Goal: Task Accomplishment & Management: Manage account settings

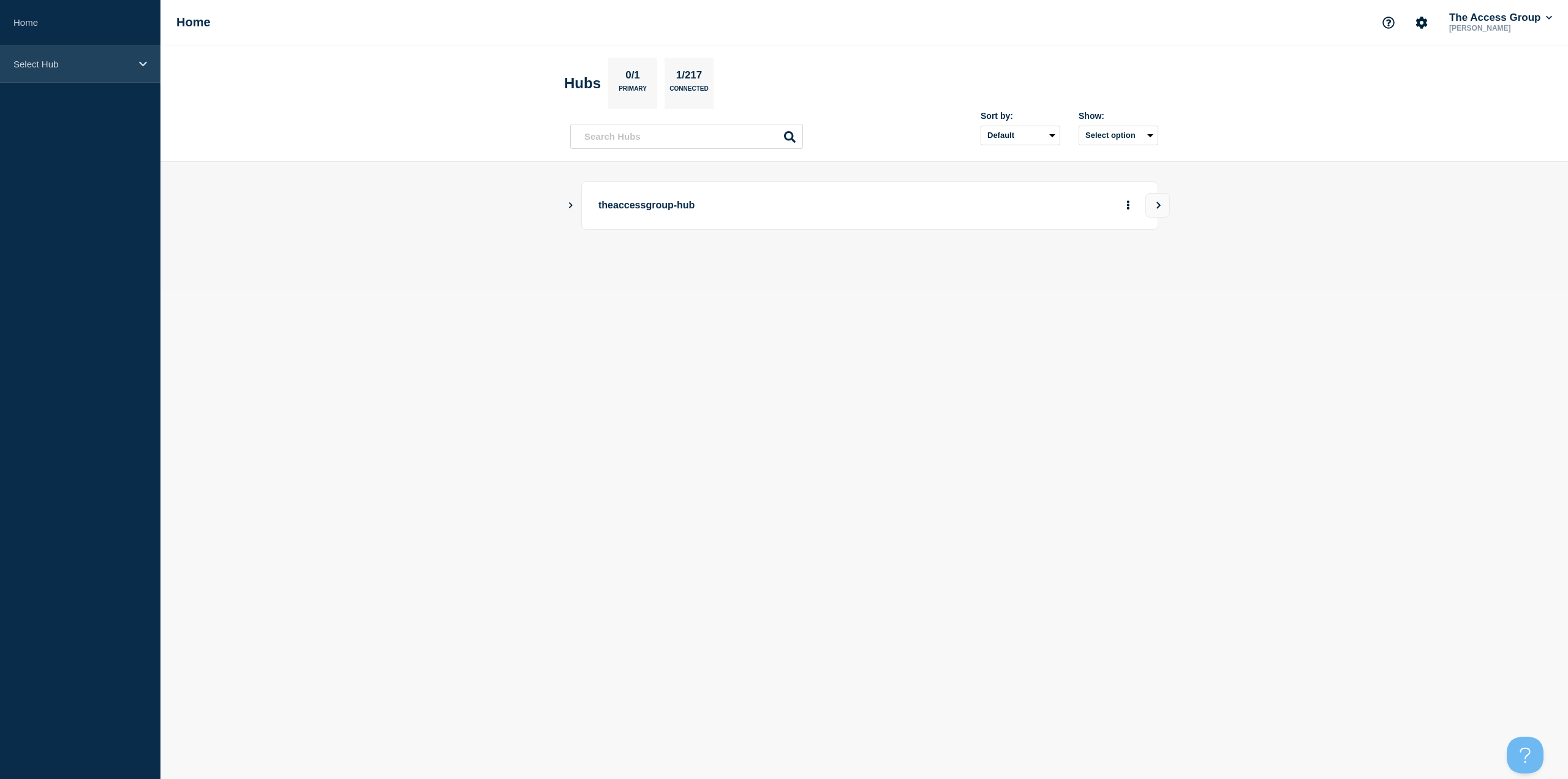
drag, startPoint x: 140, startPoint y: 87, endPoint x: 140, endPoint y: 77, distance: 10.0
click at [140, 87] on aside "Home Select Hub" at bounding box center [80, 390] width 160 height 779
click at [140, 70] on div "Select Hub" at bounding box center [80, 64] width 160 height 38
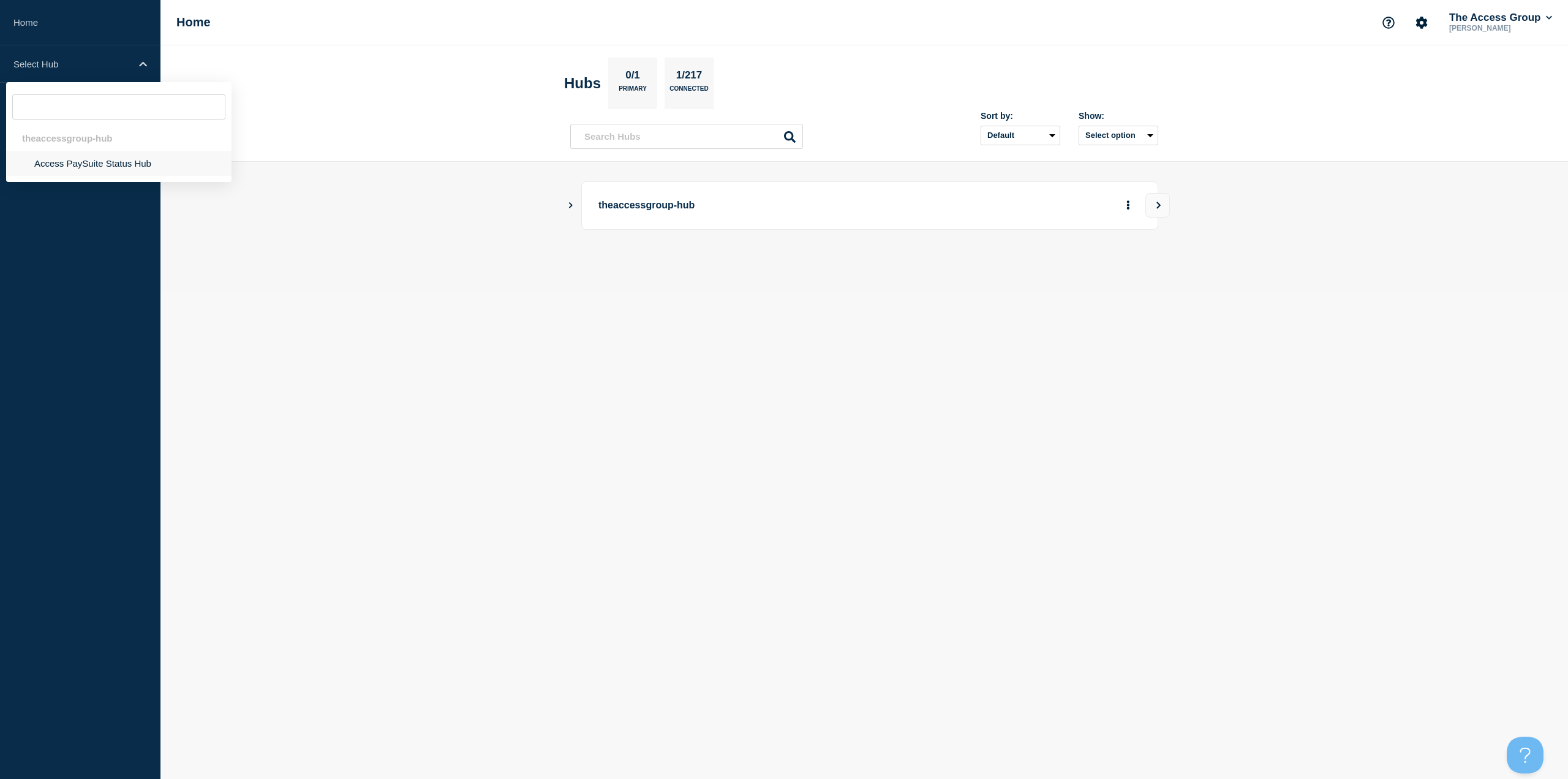
click at [103, 162] on li "Access PaySuite Status Hub" at bounding box center [119, 162] width 226 height 25
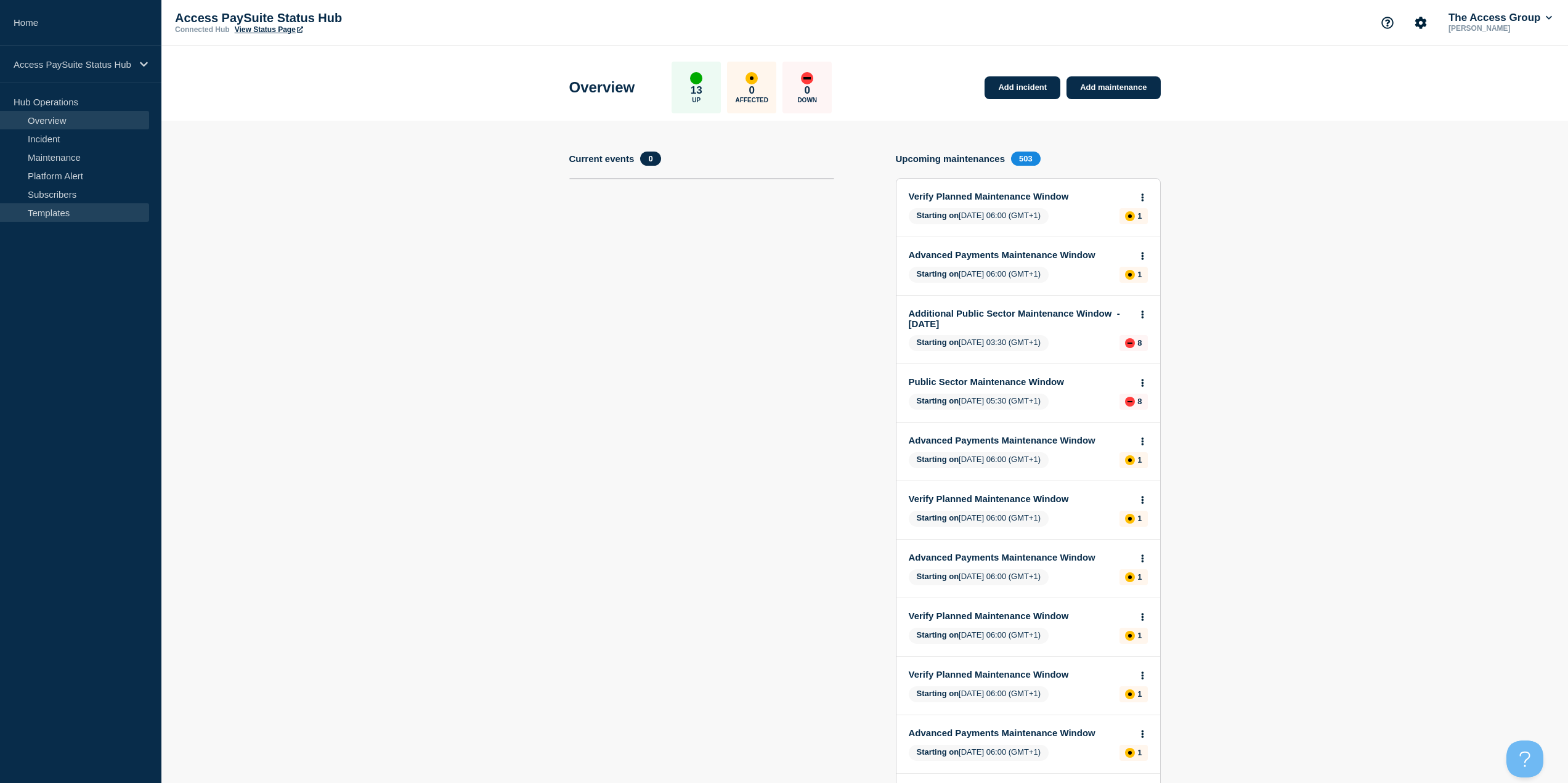
click at [78, 205] on link "Templates" at bounding box center [74, 213] width 149 height 19
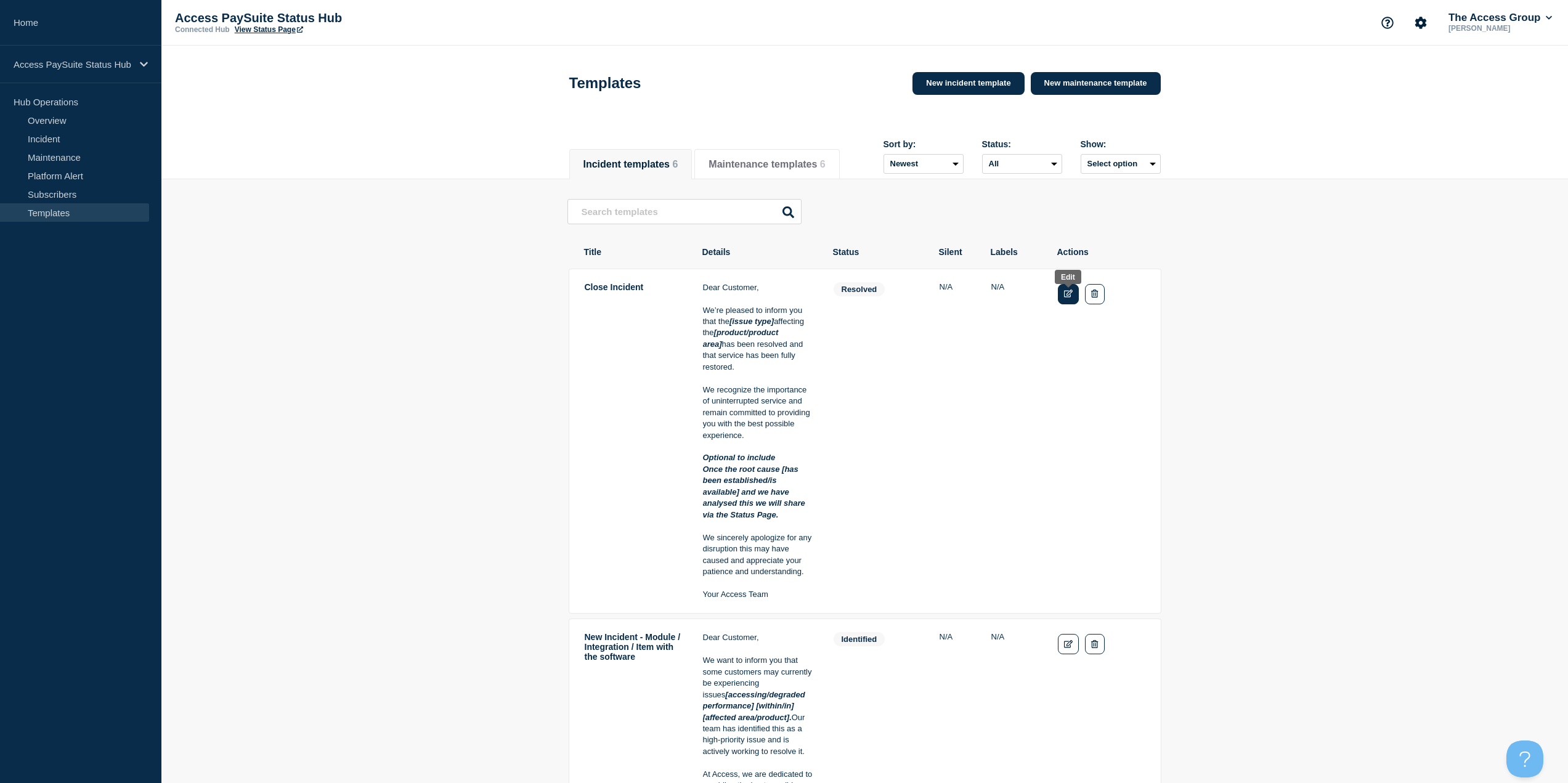
click at [1069, 297] on icon "Edit" at bounding box center [1069, 293] width 9 height 8
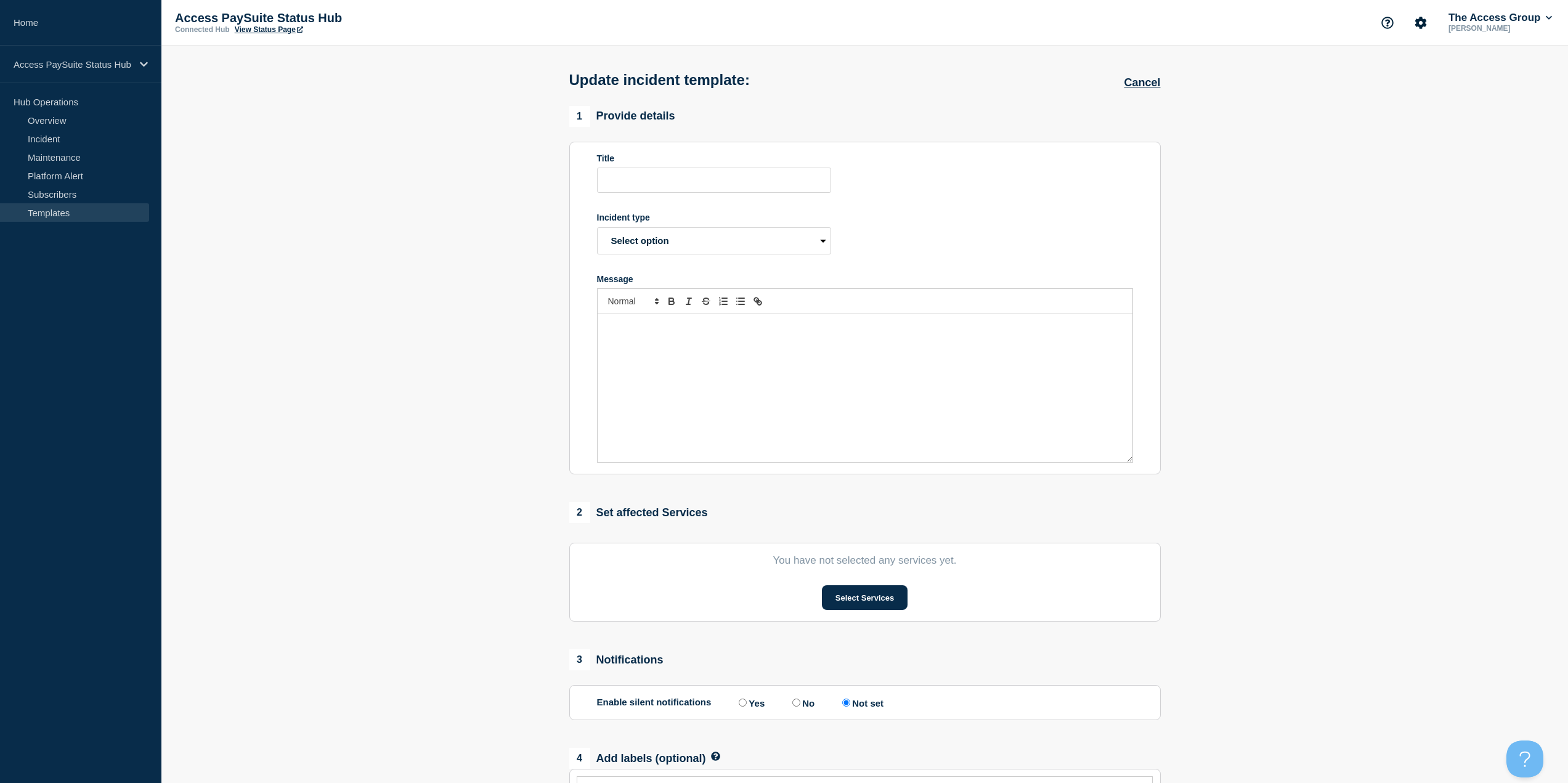
type input "Close Incident"
select select "resolved"
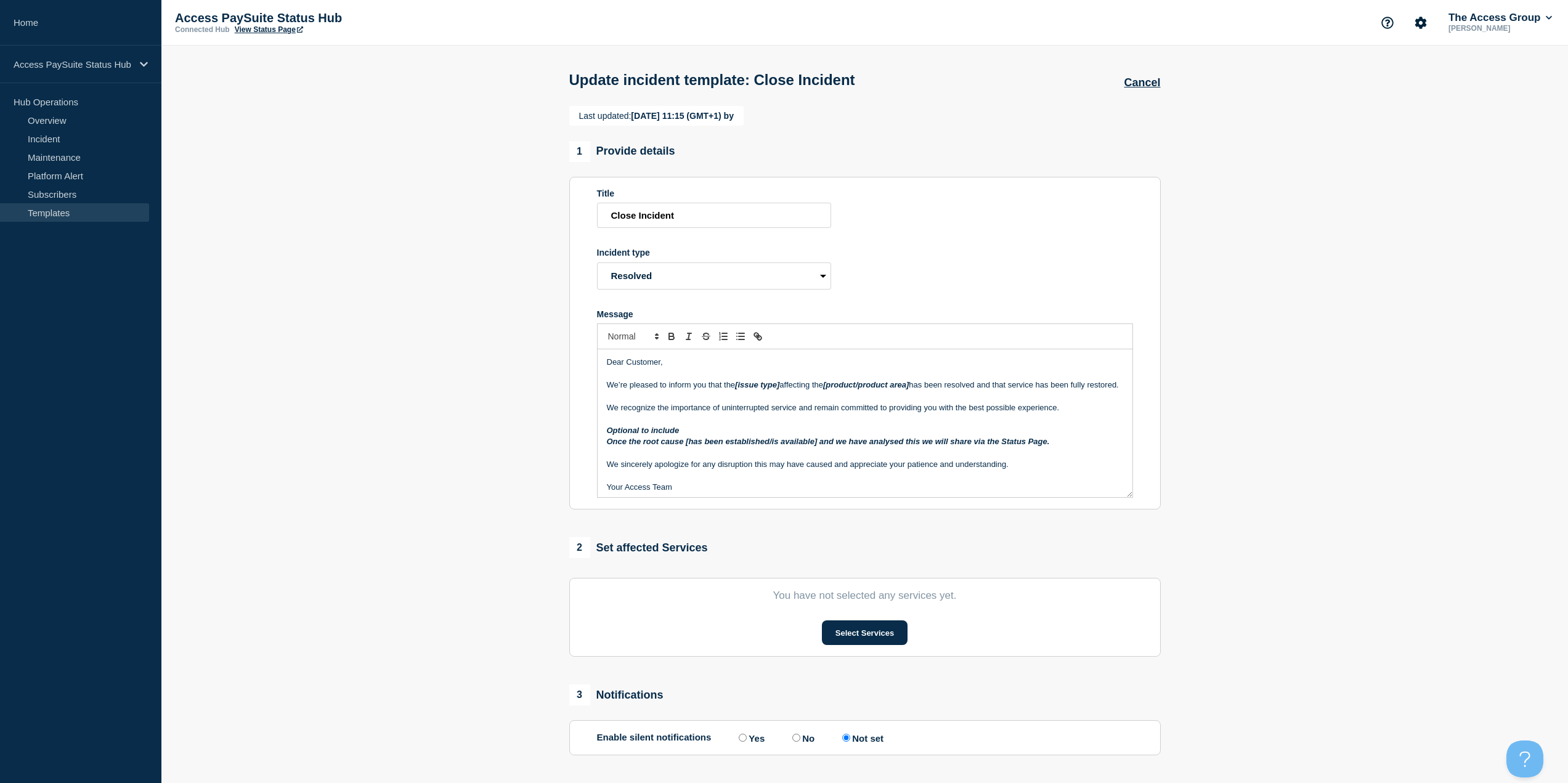
click at [648, 414] on p "We recognize the importance of uninterrupted service and remain committed to pr…" at bounding box center [865, 408] width 516 height 11
click at [679, 481] on p "Message" at bounding box center [865, 476] width 516 height 11
click at [684, 470] on p "We sincerely apologize for any disruption this may have caused and appreciate y…" at bounding box center [865, 464] width 516 height 11
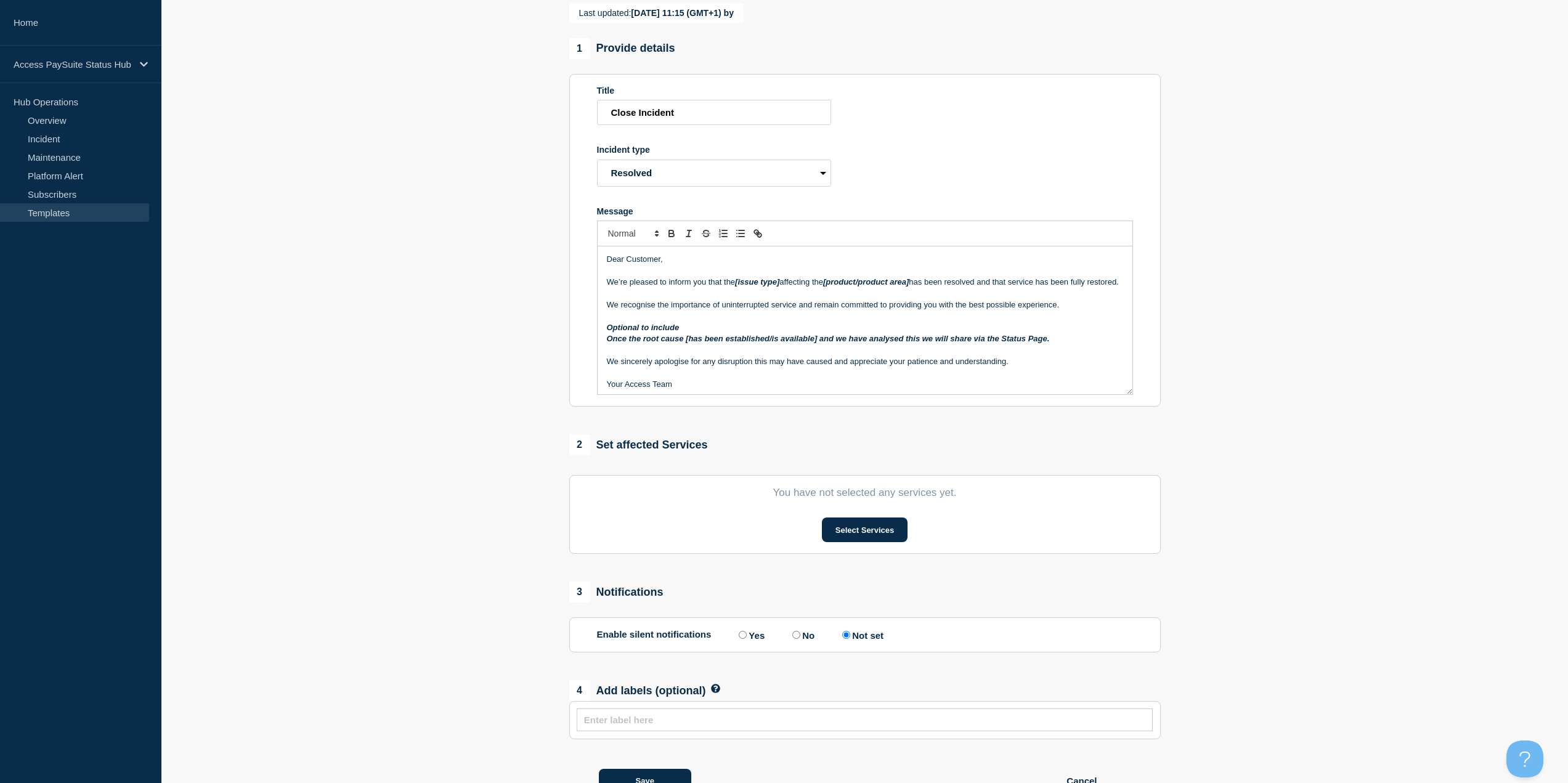
scroll to position [170, 0]
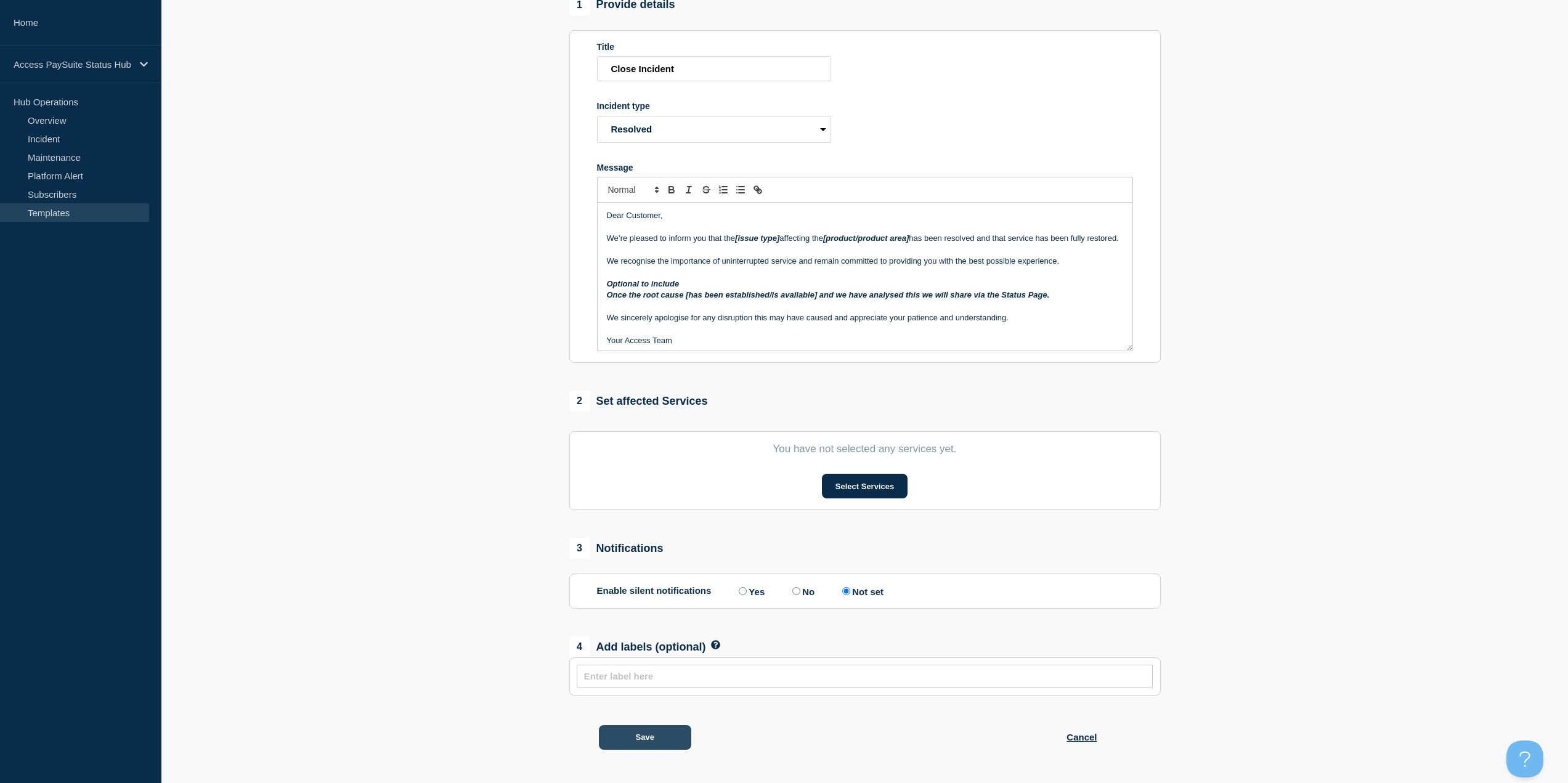
click at [651, 733] on button "Save" at bounding box center [645, 737] width 93 height 25
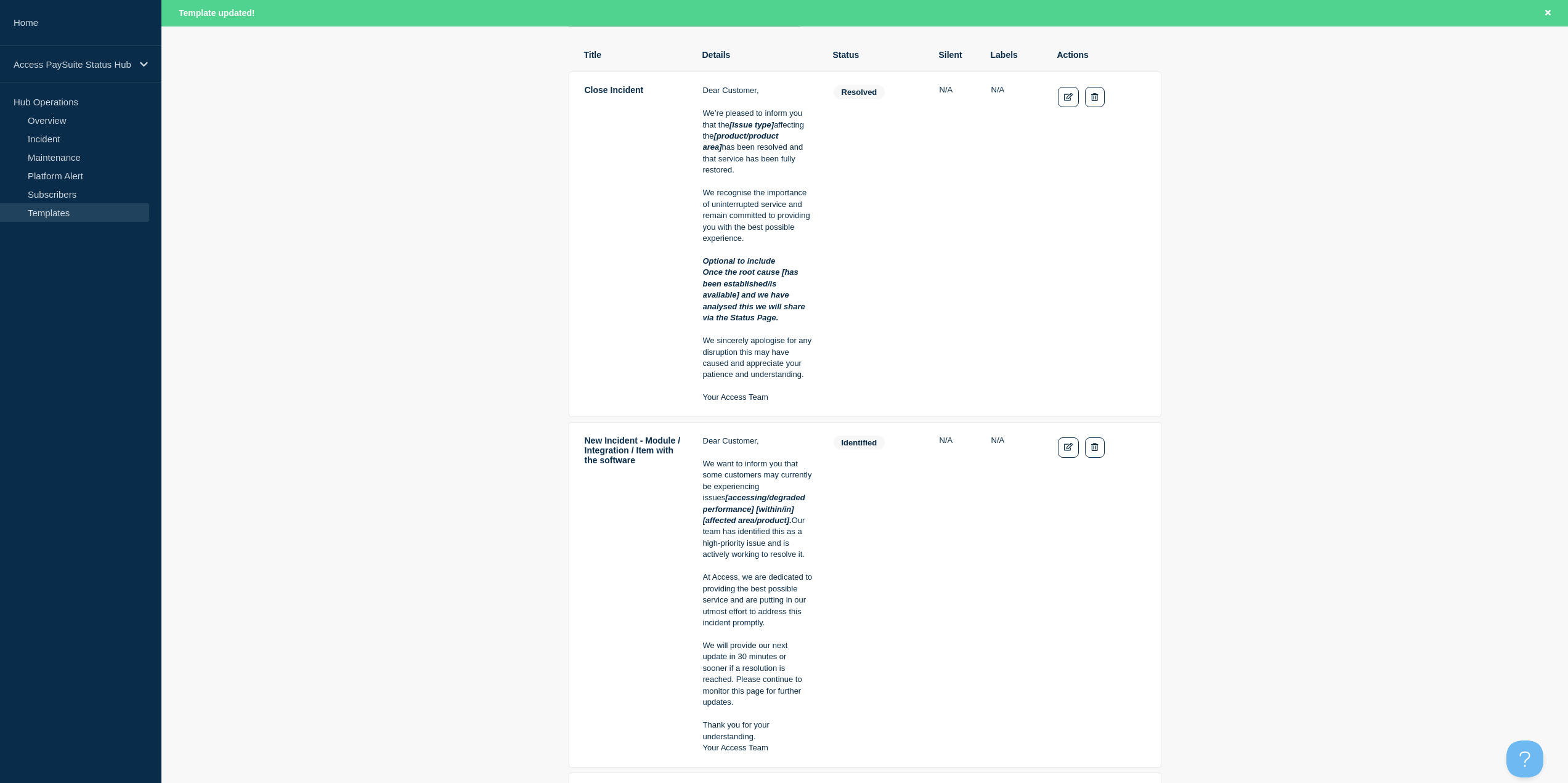
scroll to position [246, 0]
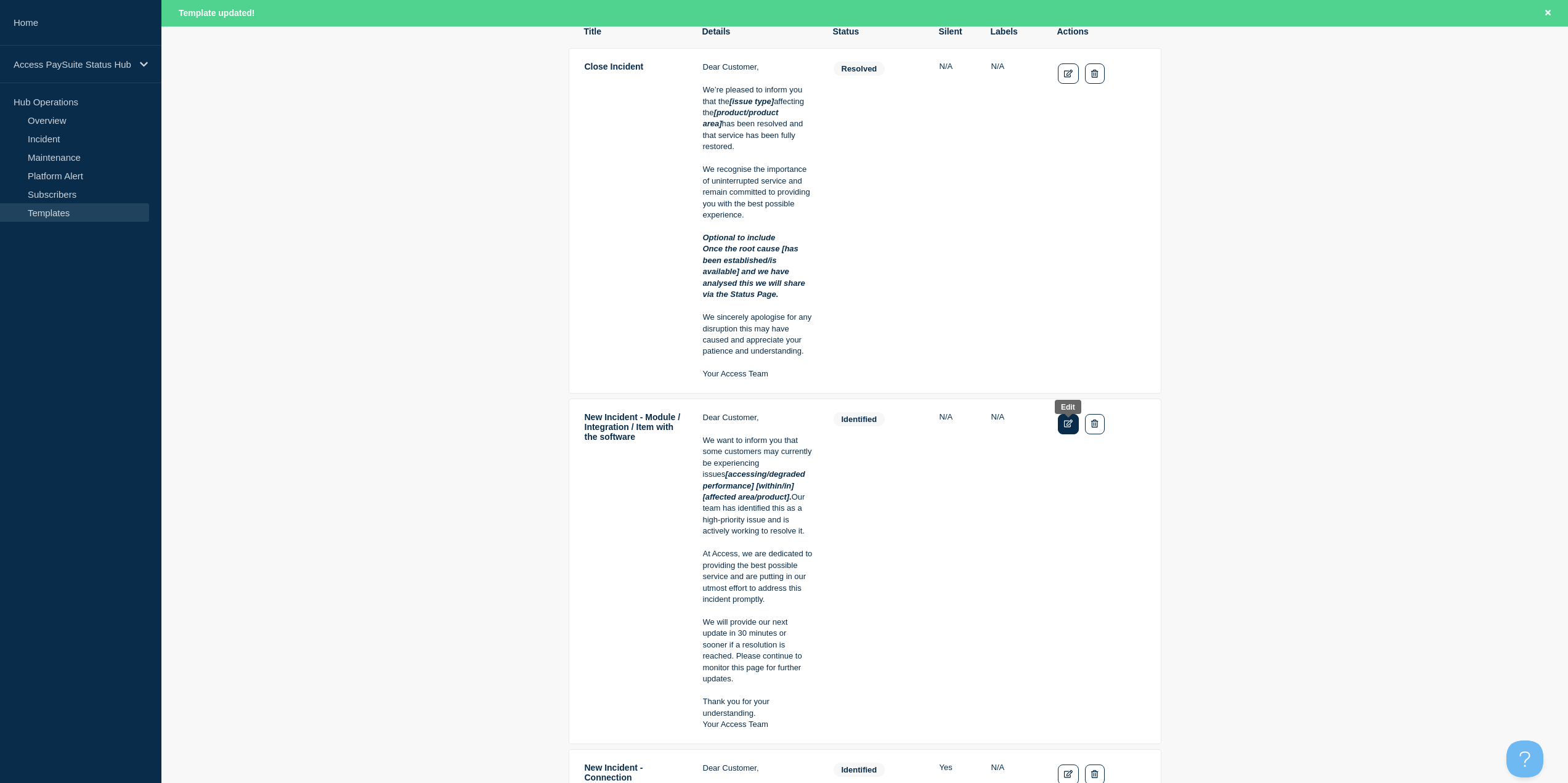
click at [1072, 426] on icon "Edit" at bounding box center [1069, 423] width 9 height 8
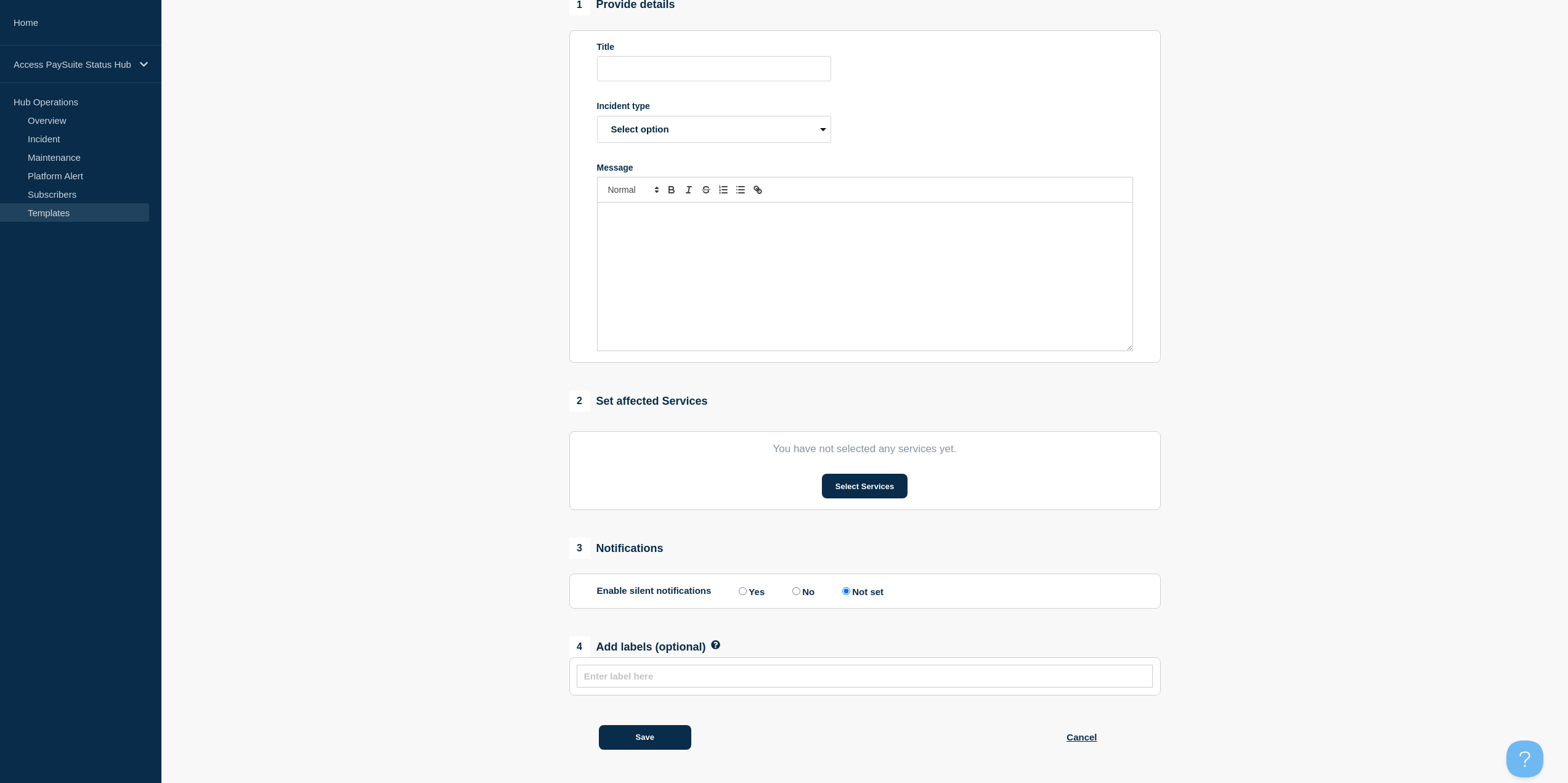
scroll to position [190, 0]
type input "New Incident - Module / Integration / Item with the software"
select select "identified"
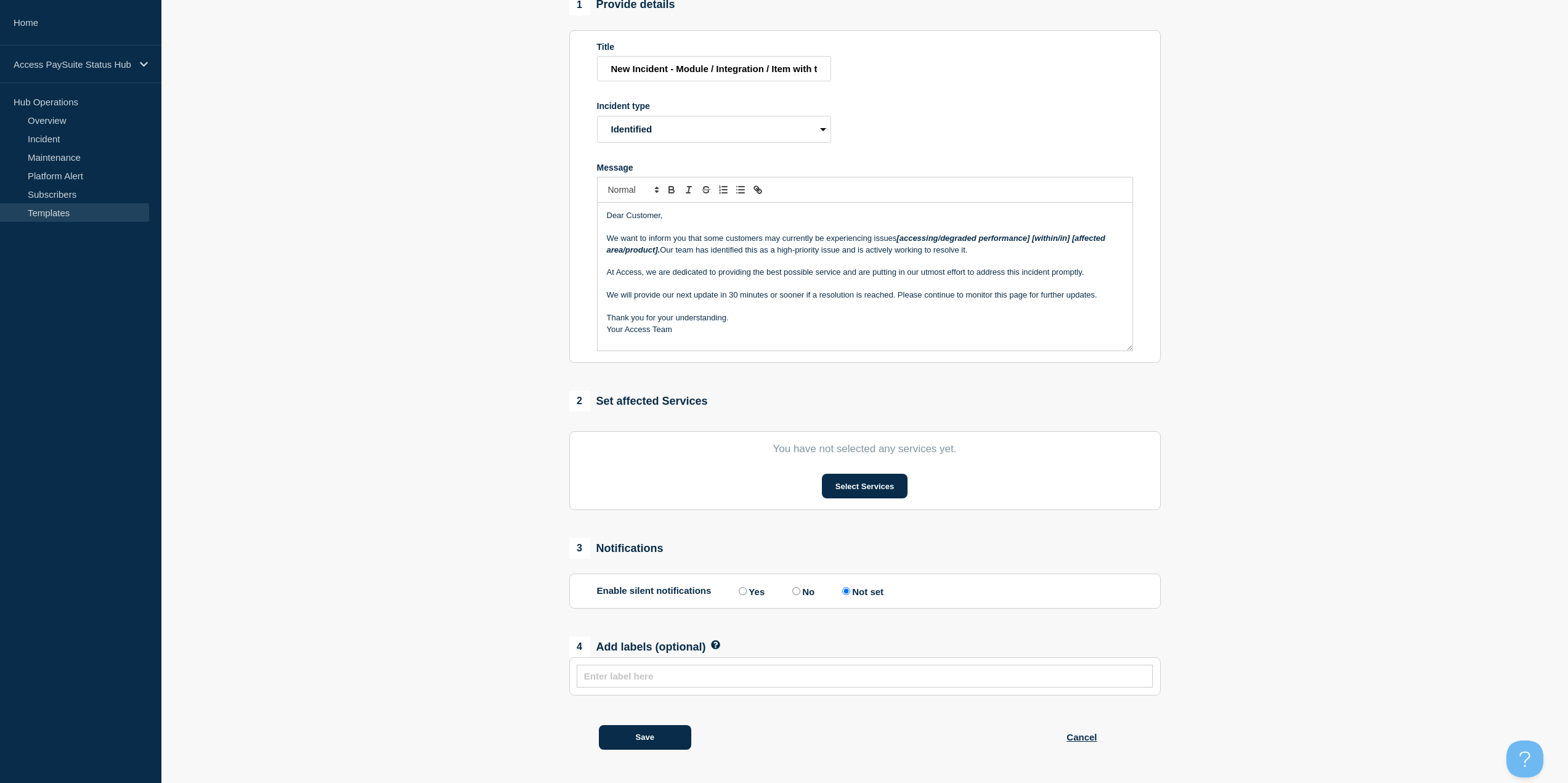
click at [1226, 289] on section "Last updated: [DATE] 11:15 (GMT+1) by 1 Provide details Title New Incident - Mo…" at bounding box center [865, 362] width 1407 height 805
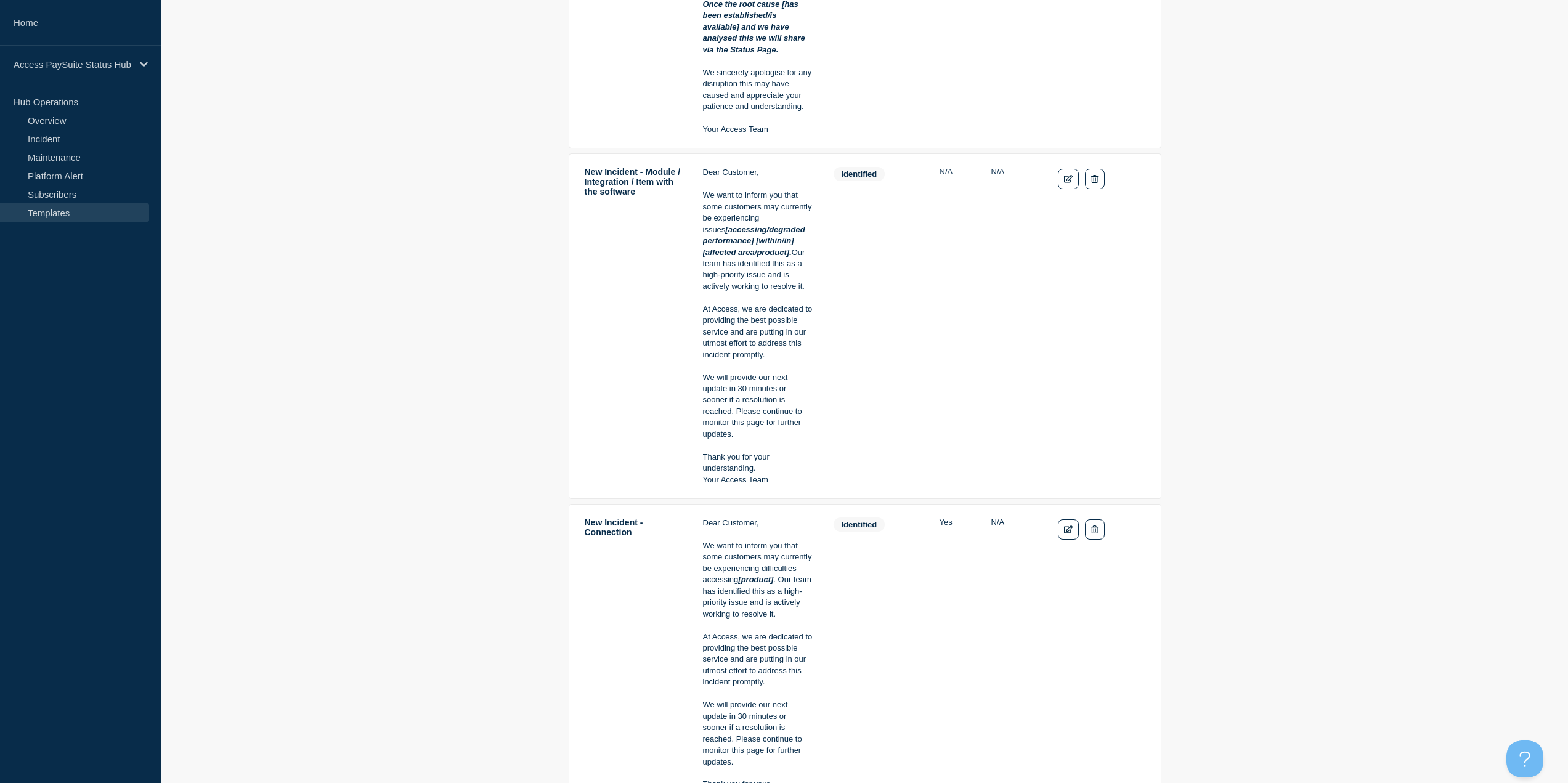
scroll to position [616, 0]
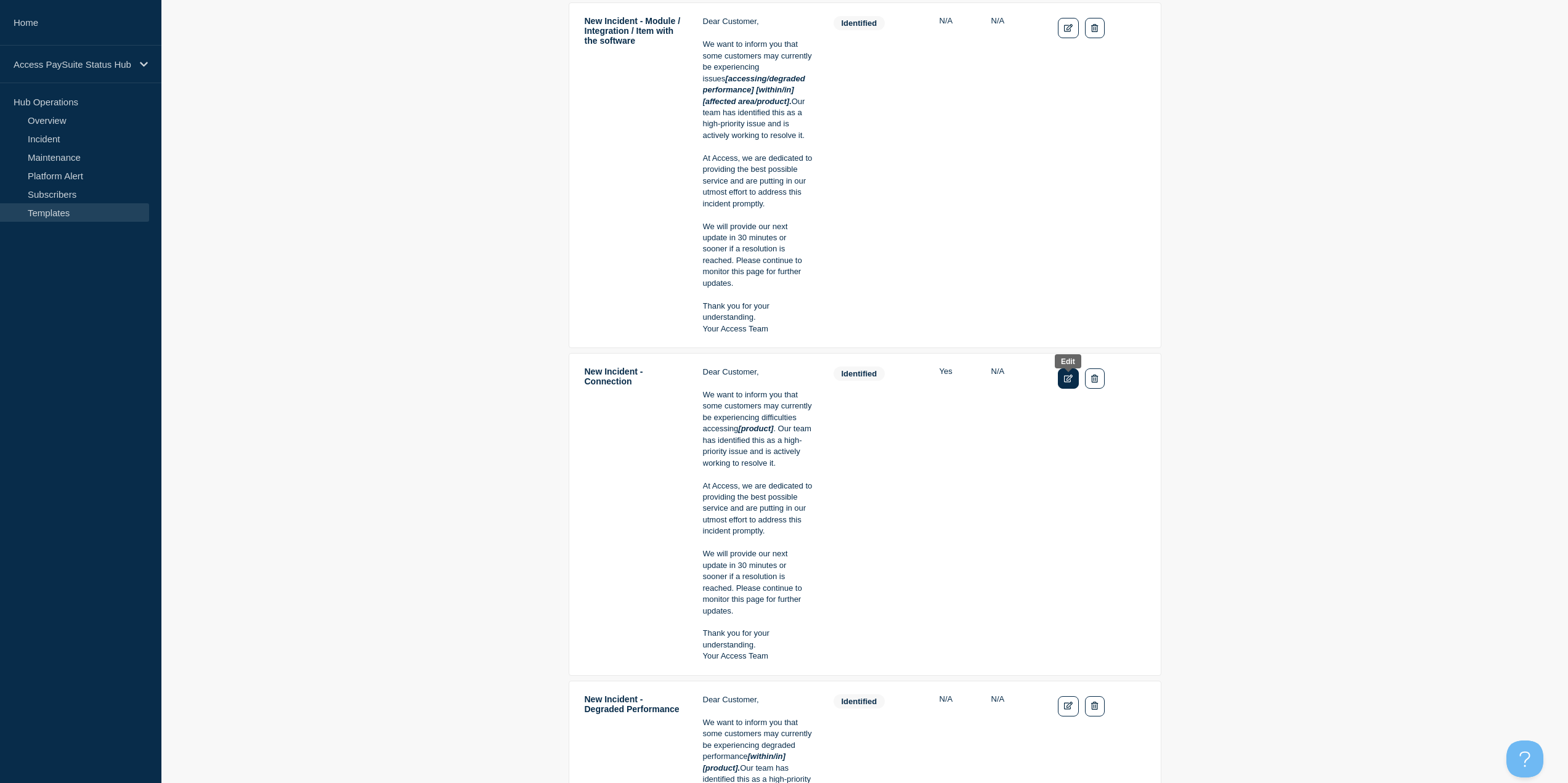
click at [1069, 389] on link "Edit" at bounding box center [1069, 378] width 21 height 21
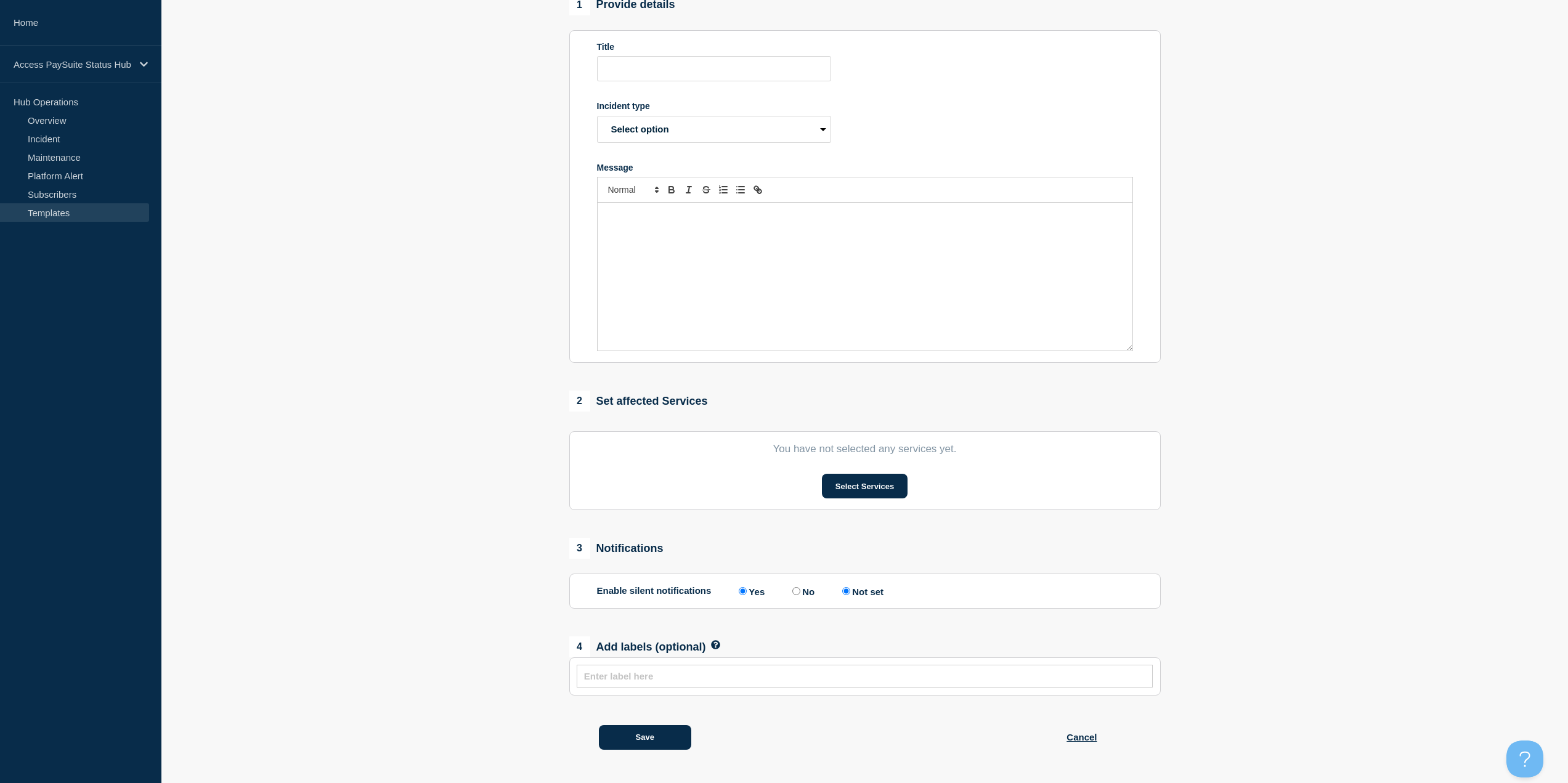
type input "New Incident - Connection"
select select "identified"
radio input "true"
radio input "false"
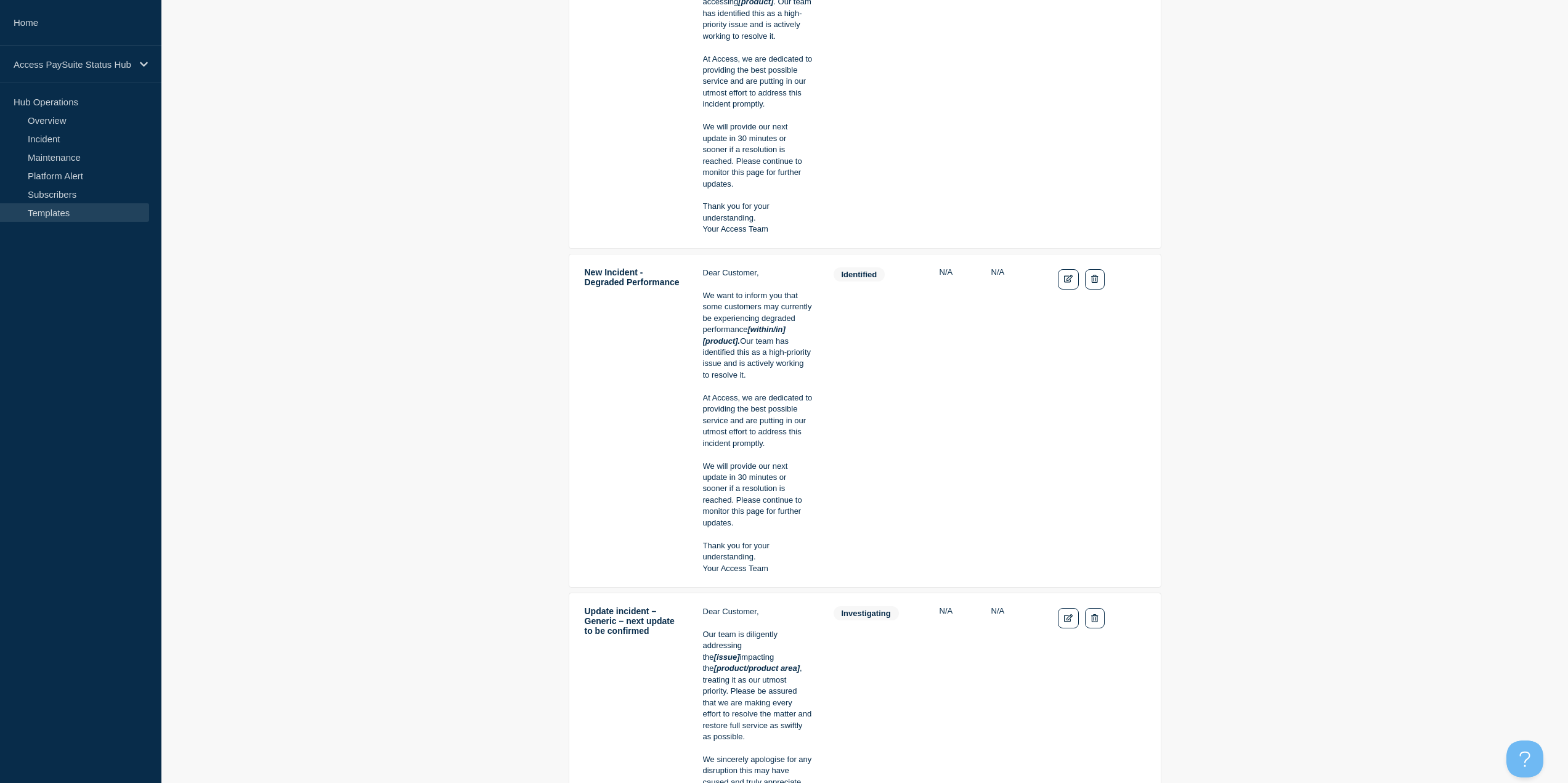
scroll to position [1047, 0]
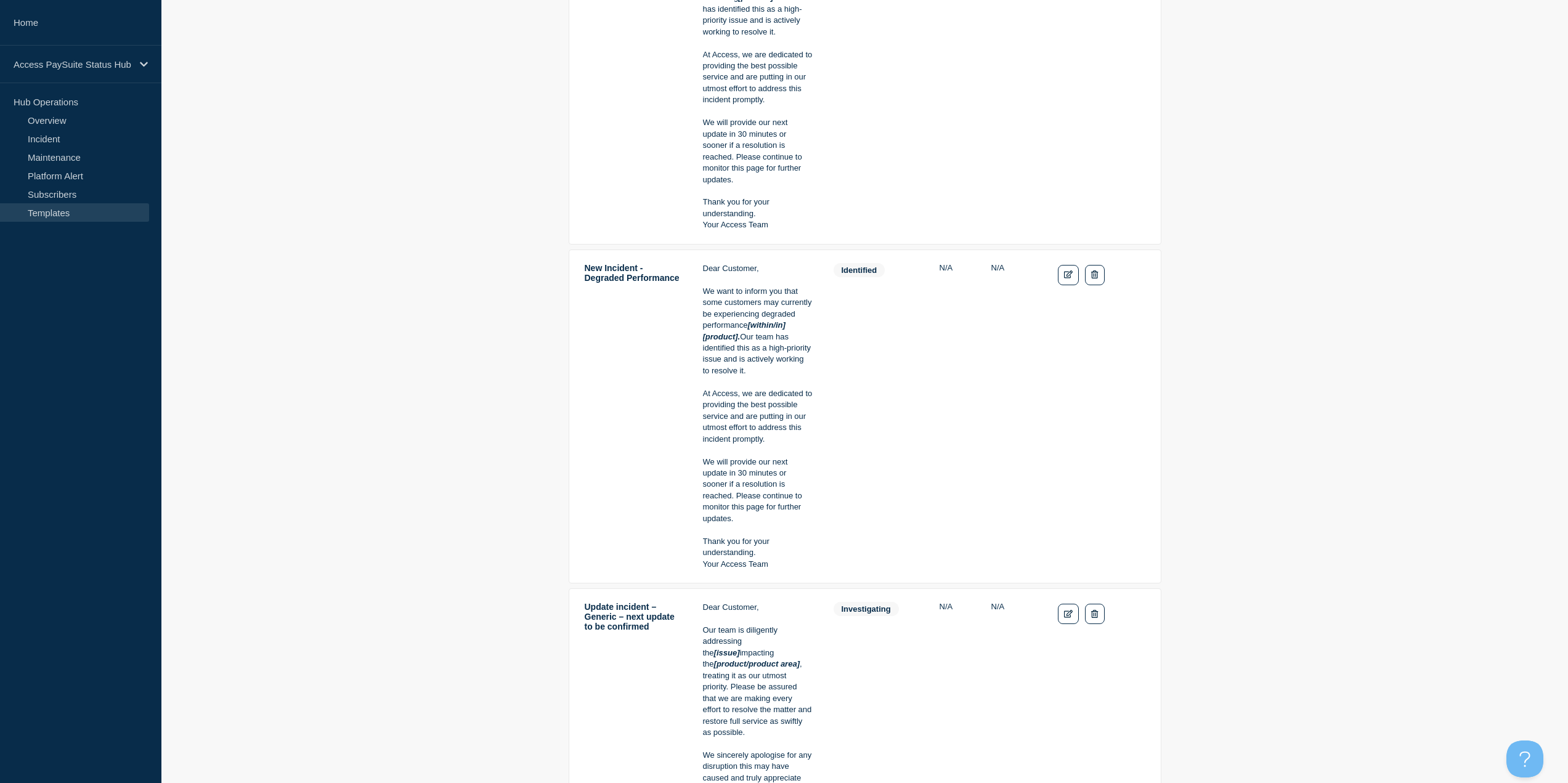
click at [797, 452] on p "Details: Dear Customer,<br/><br/>We want to inform you that some customers may …" at bounding box center [758, 451] width 110 height 11
click at [1065, 278] on icon "Edit" at bounding box center [1069, 274] width 9 height 8
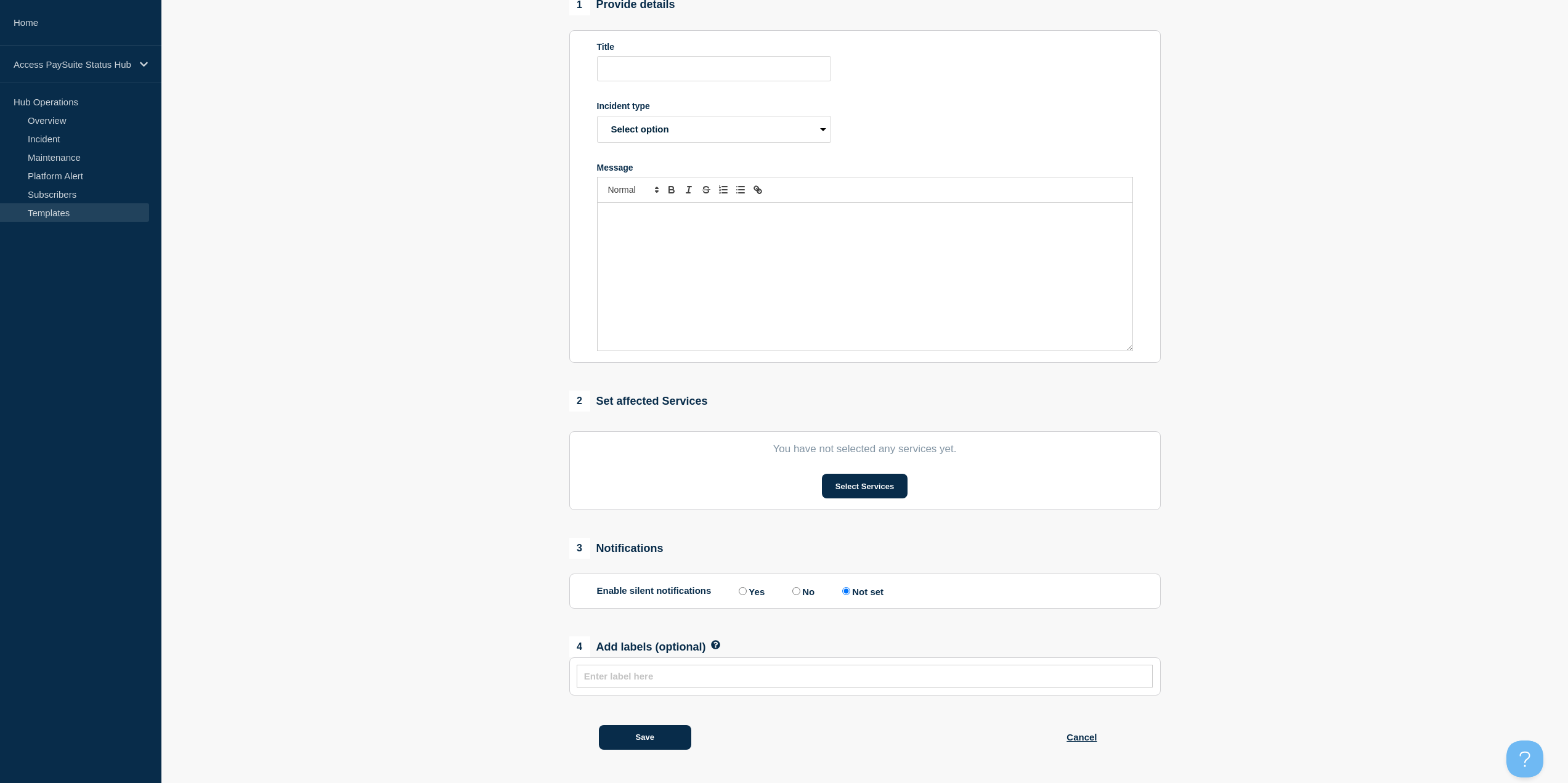
type input "New Incident - Degraded Performance"
select select "identified"
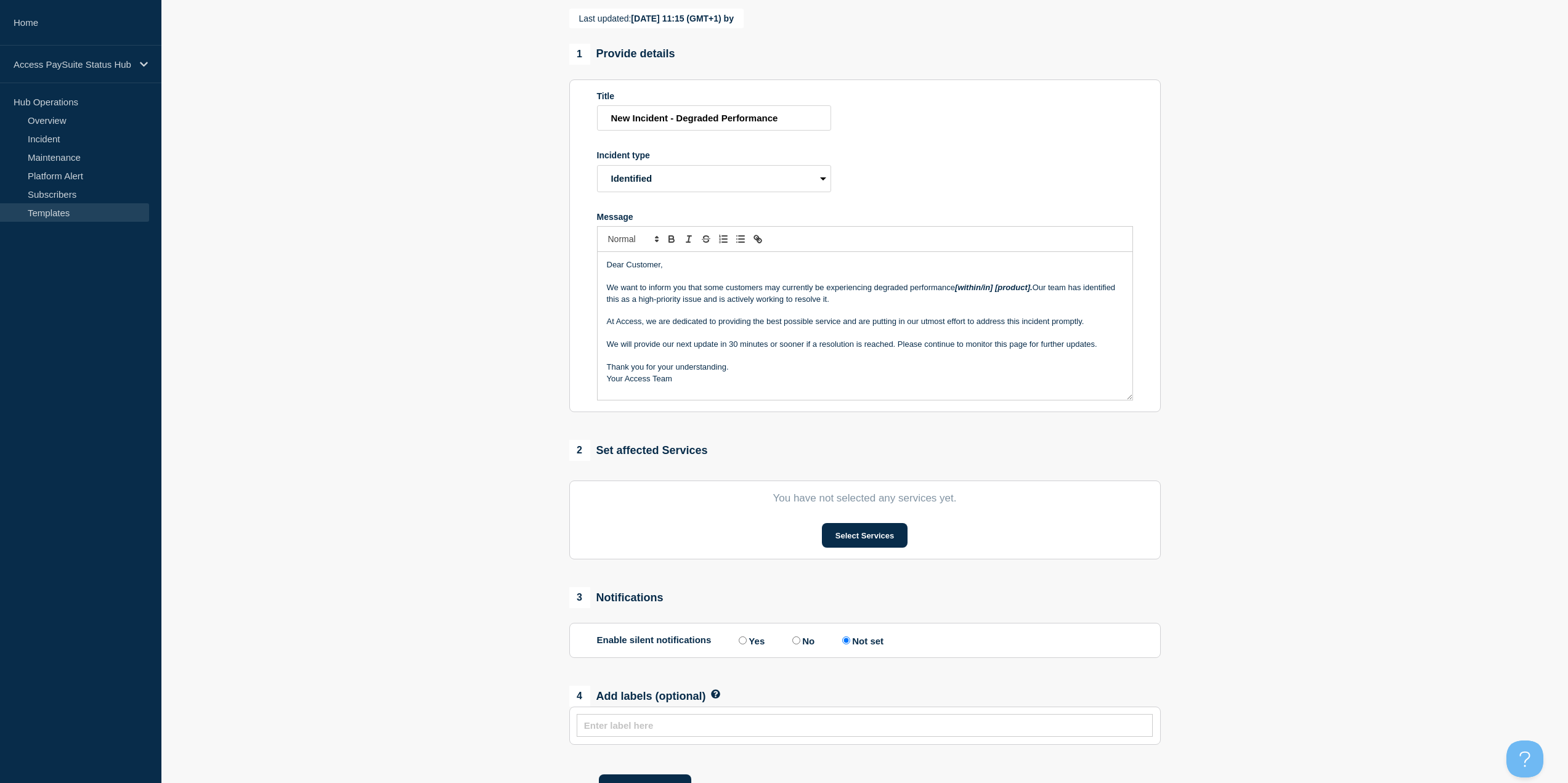
scroll to position [170, 0]
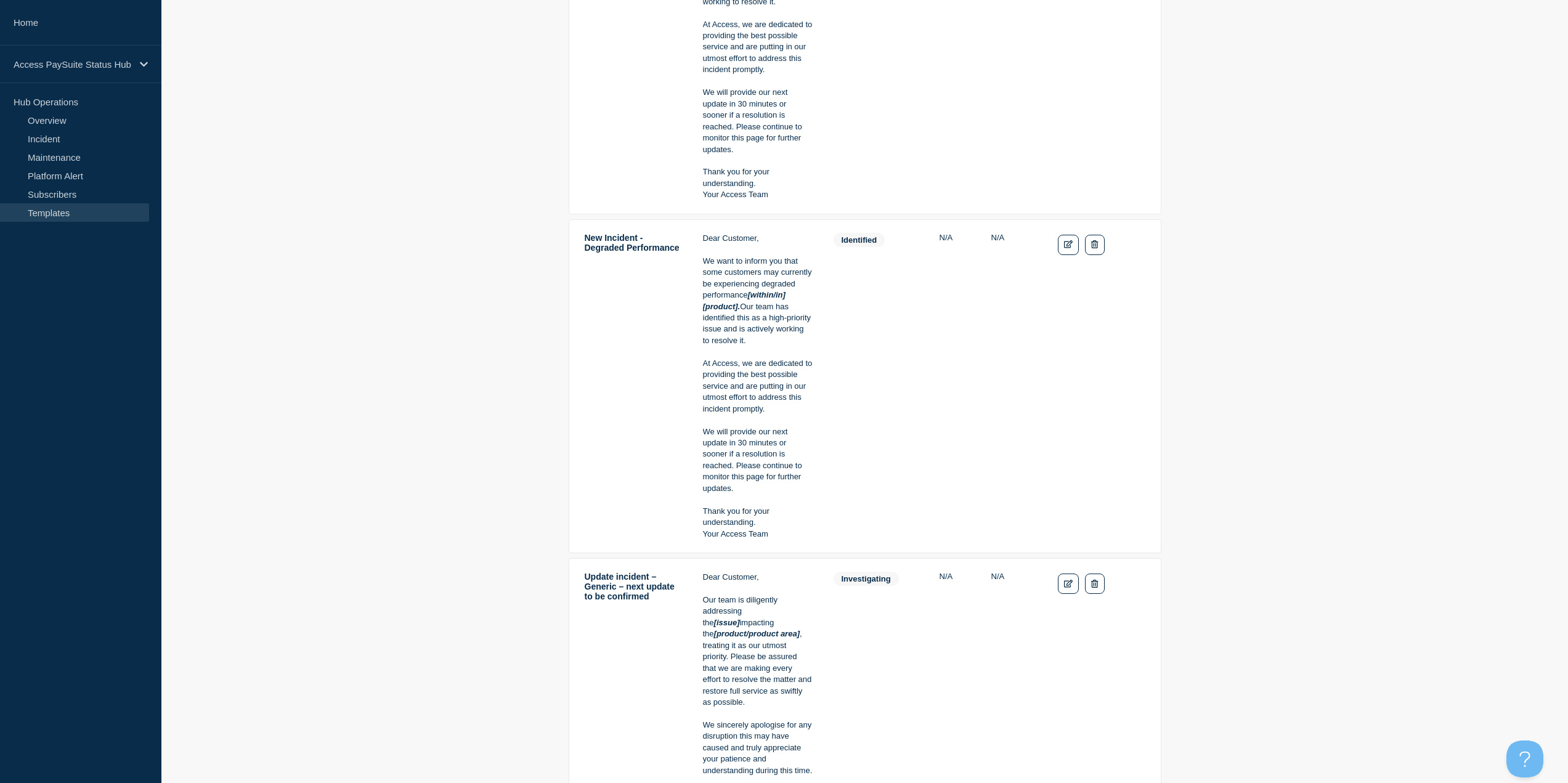
scroll to position [1294, 0]
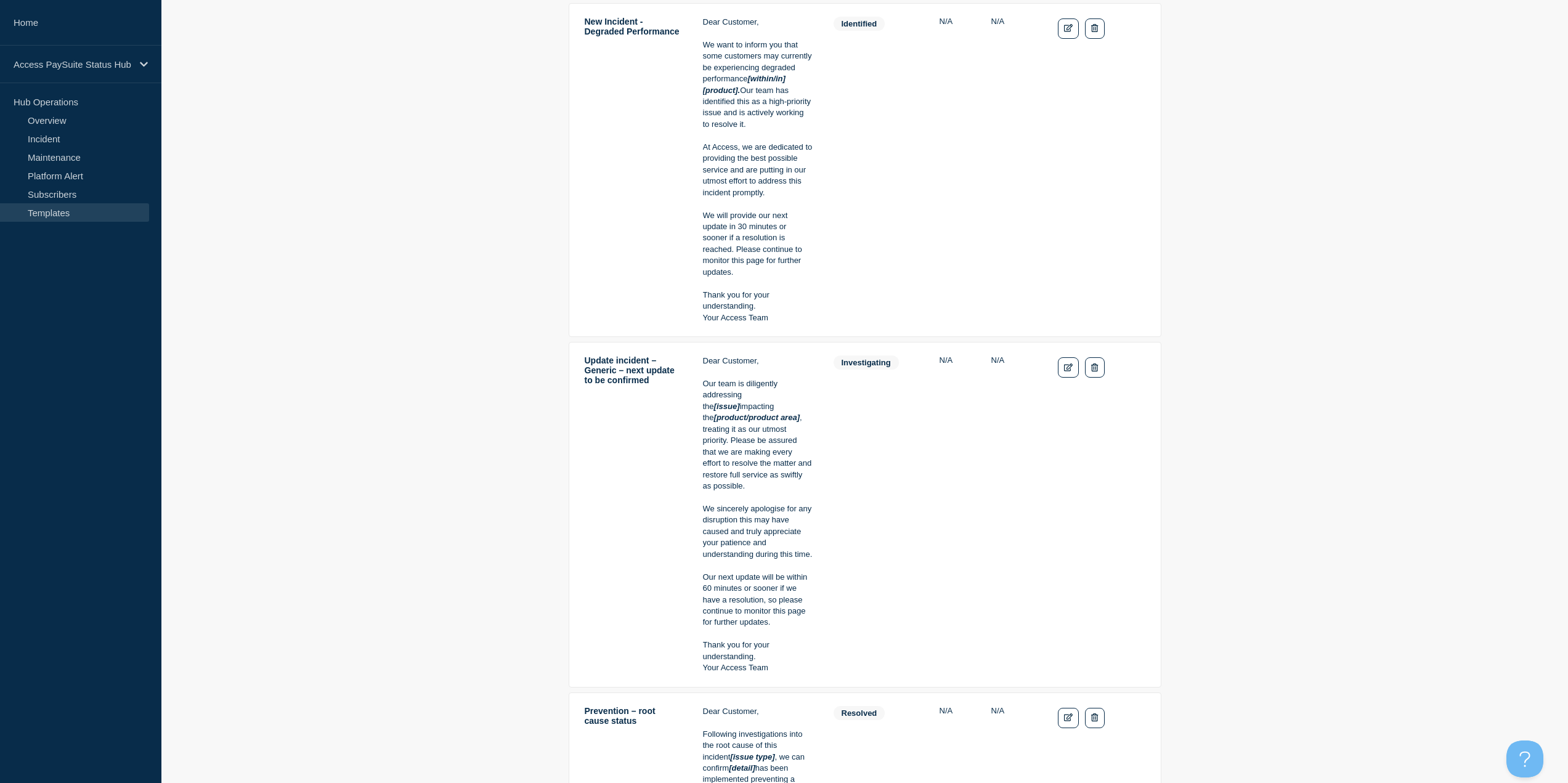
click at [790, 551] on p "We sincerely apologise for any disruption this may have caused and truly apprec…" at bounding box center [758, 531] width 110 height 56
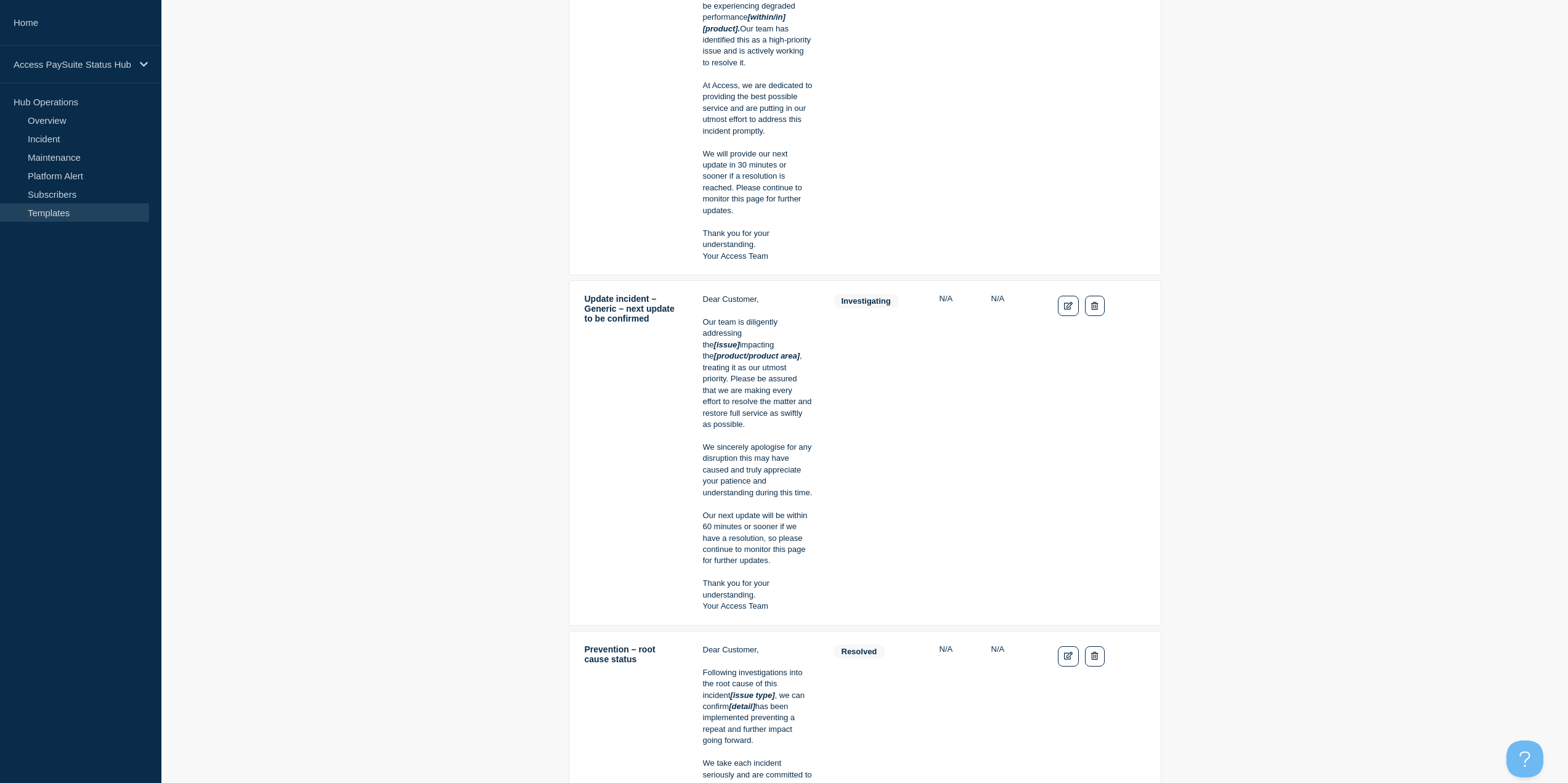
scroll to position [1710, 0]
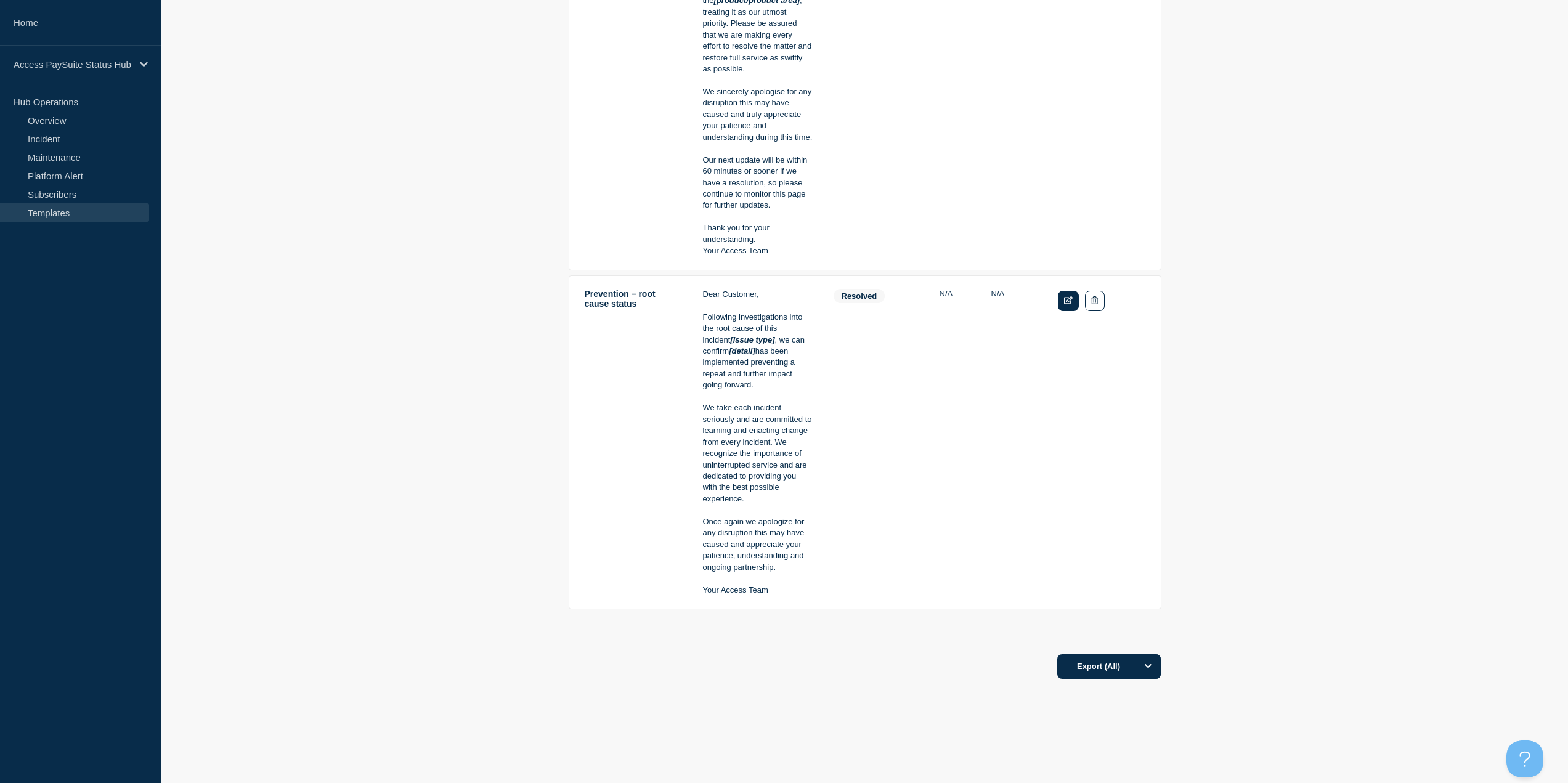
click at [1068, 304] on icon "Edit" at bounding box center [1069, 300] width 9 height 8
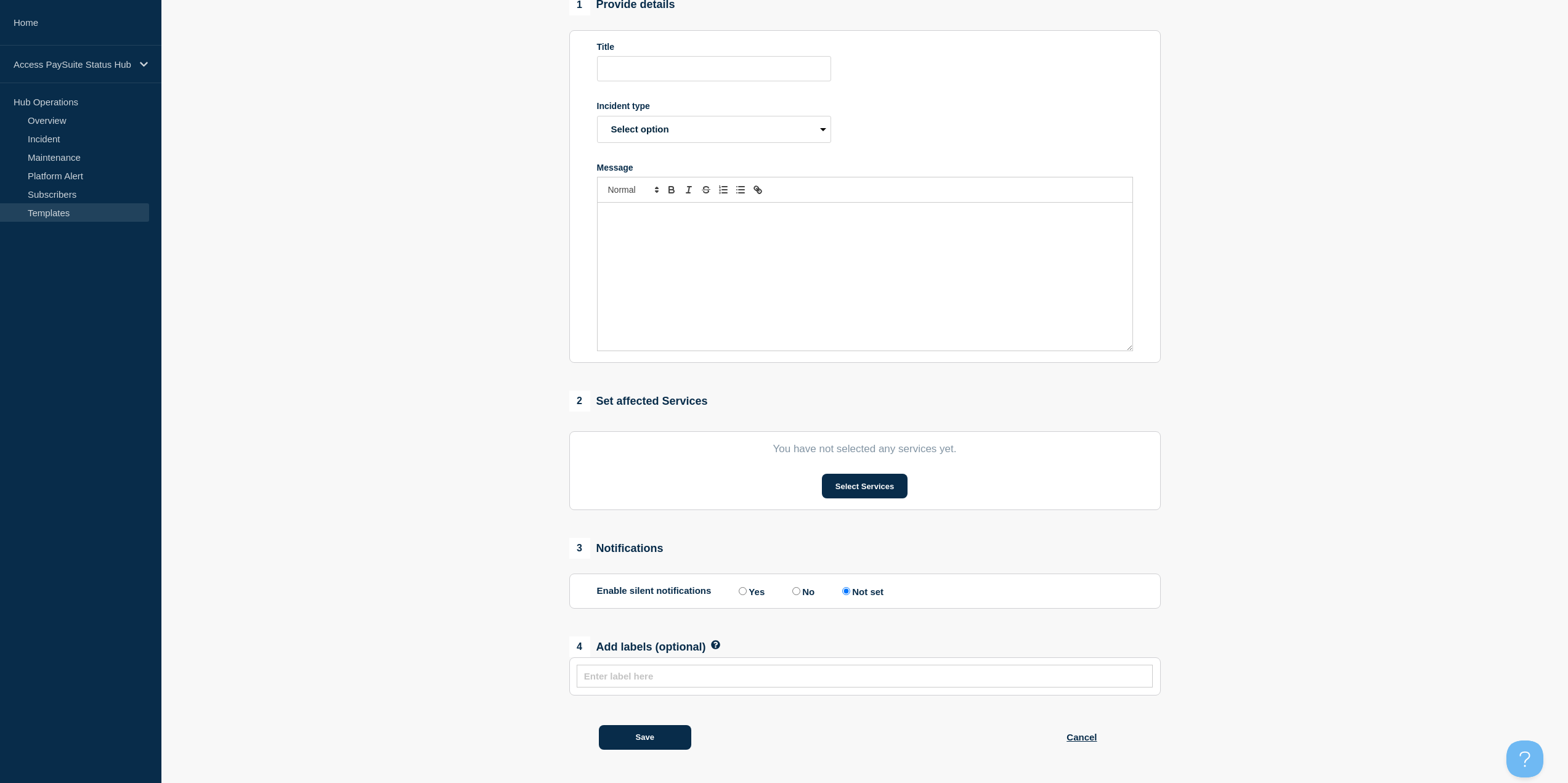
type input "Prevention – root cause status"
select select "resolved"
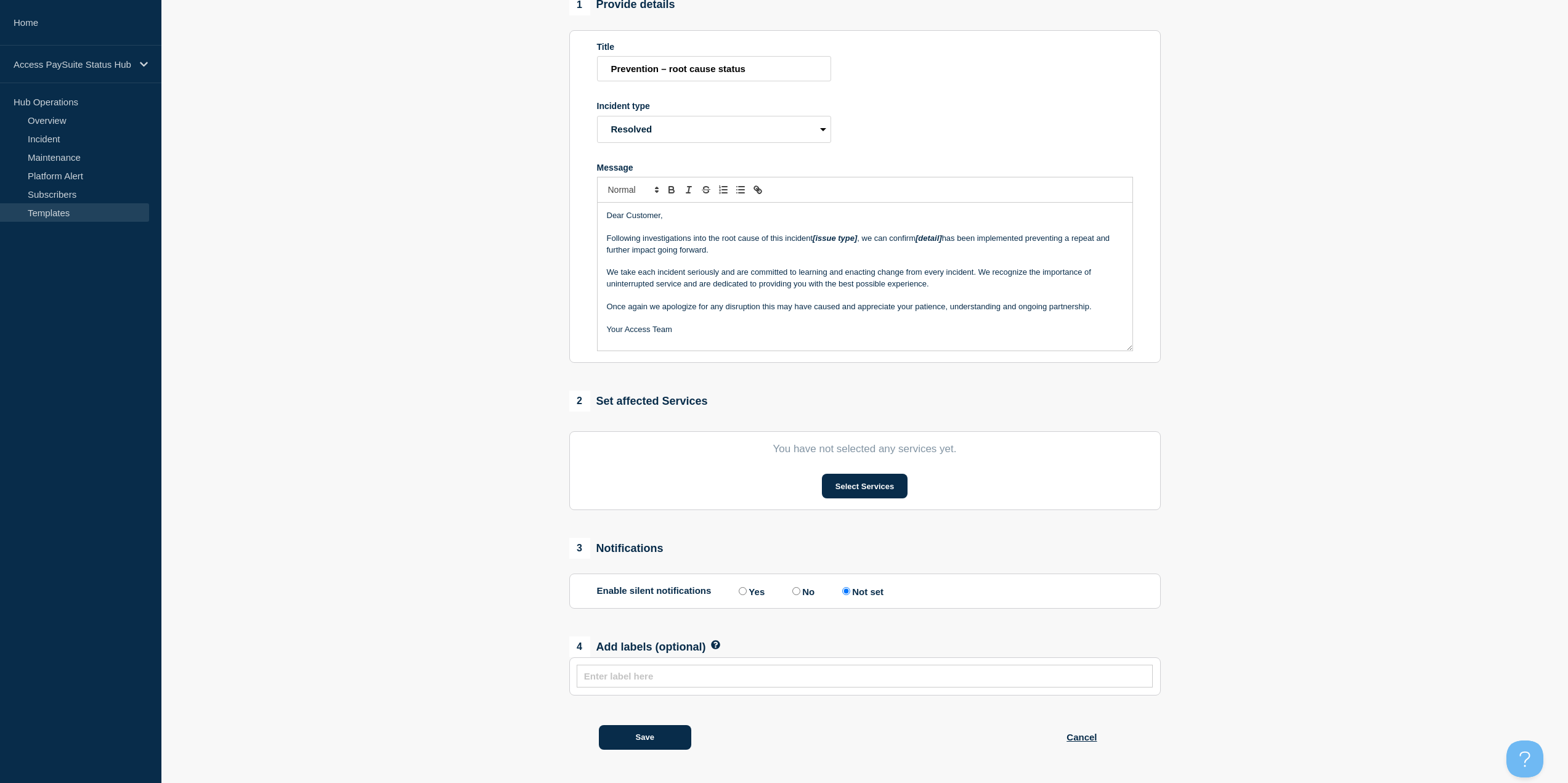
click at [1023, 272] on p "We take each incident seriously and are committed to learning and enacting chan…" at bounding box center [865, 278] width 516 height 23
click at [689, 305] on p "Once again we apologize for any disruption this may have caused and appreciate …" at bounding box center [865, 307] width 516 height 11
click at [693, 304] on p "Once again we apologize for any disruption this may have caused and appreciate …" at bounding box center [865, 307] width 516 height 11
click at [649, 743] on button "Save" at bounding box center [645, 737] width 93 height 25
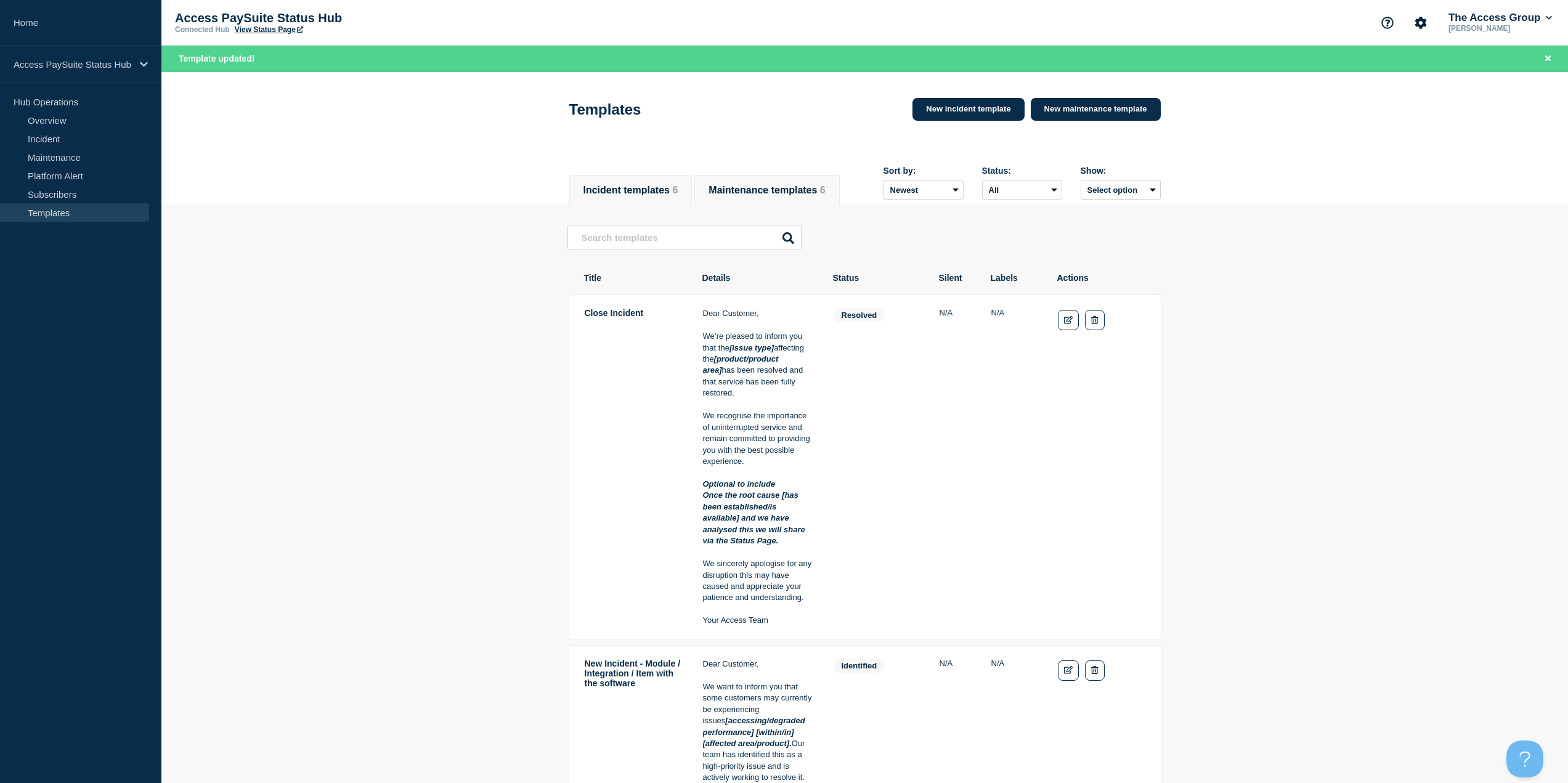
click at [753, 200] on li "Maintenance templates 6" at bounding box center [766, 190] width 145 height 30
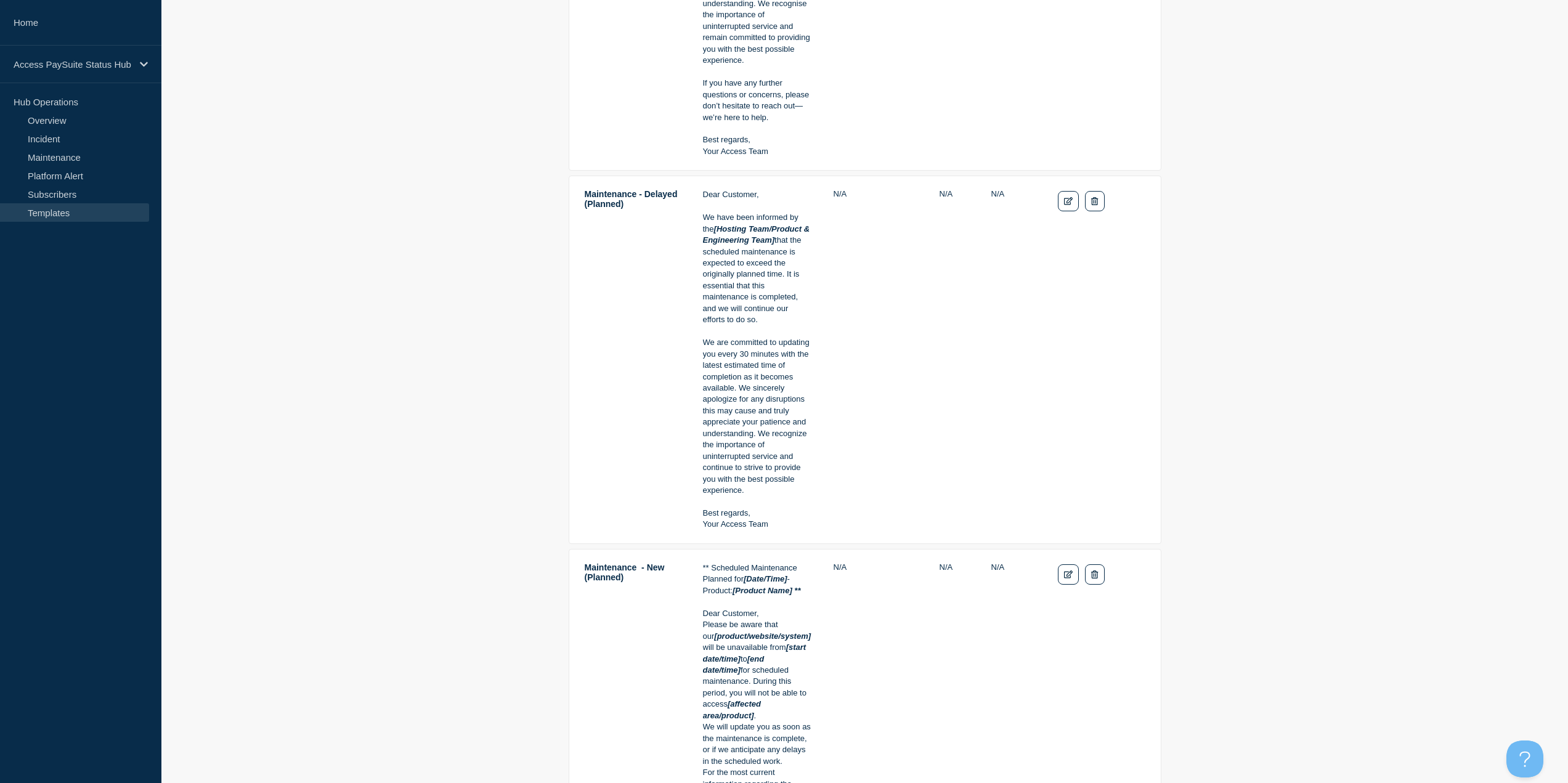
scroll to position [1710, 0]
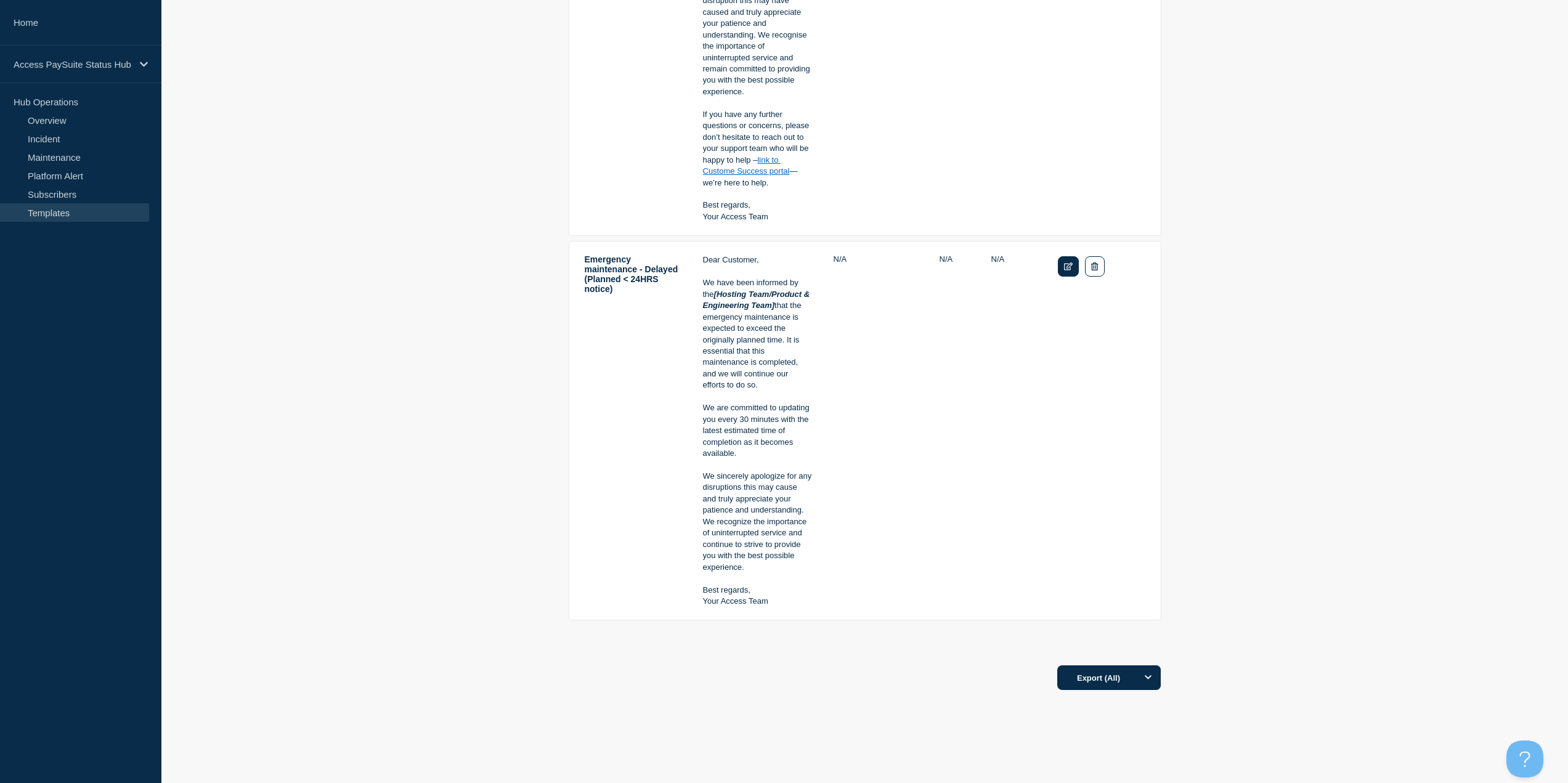
click at [1073, 256] on link "Edit" at bounding box center [1069, 266] width 21 height 21
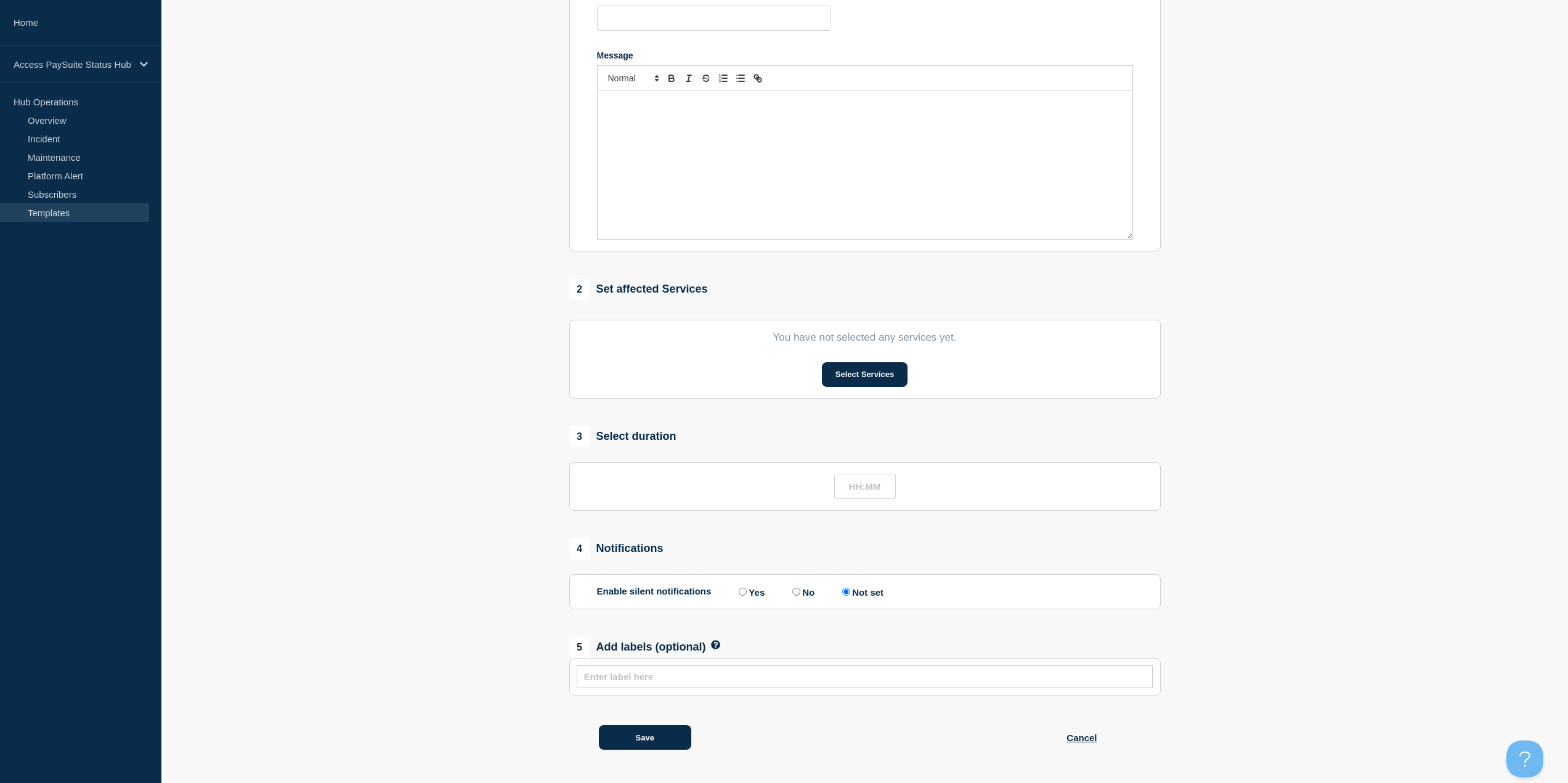
type input "Emergency maintenance - Delayed (Planned < 24HRS notice)"
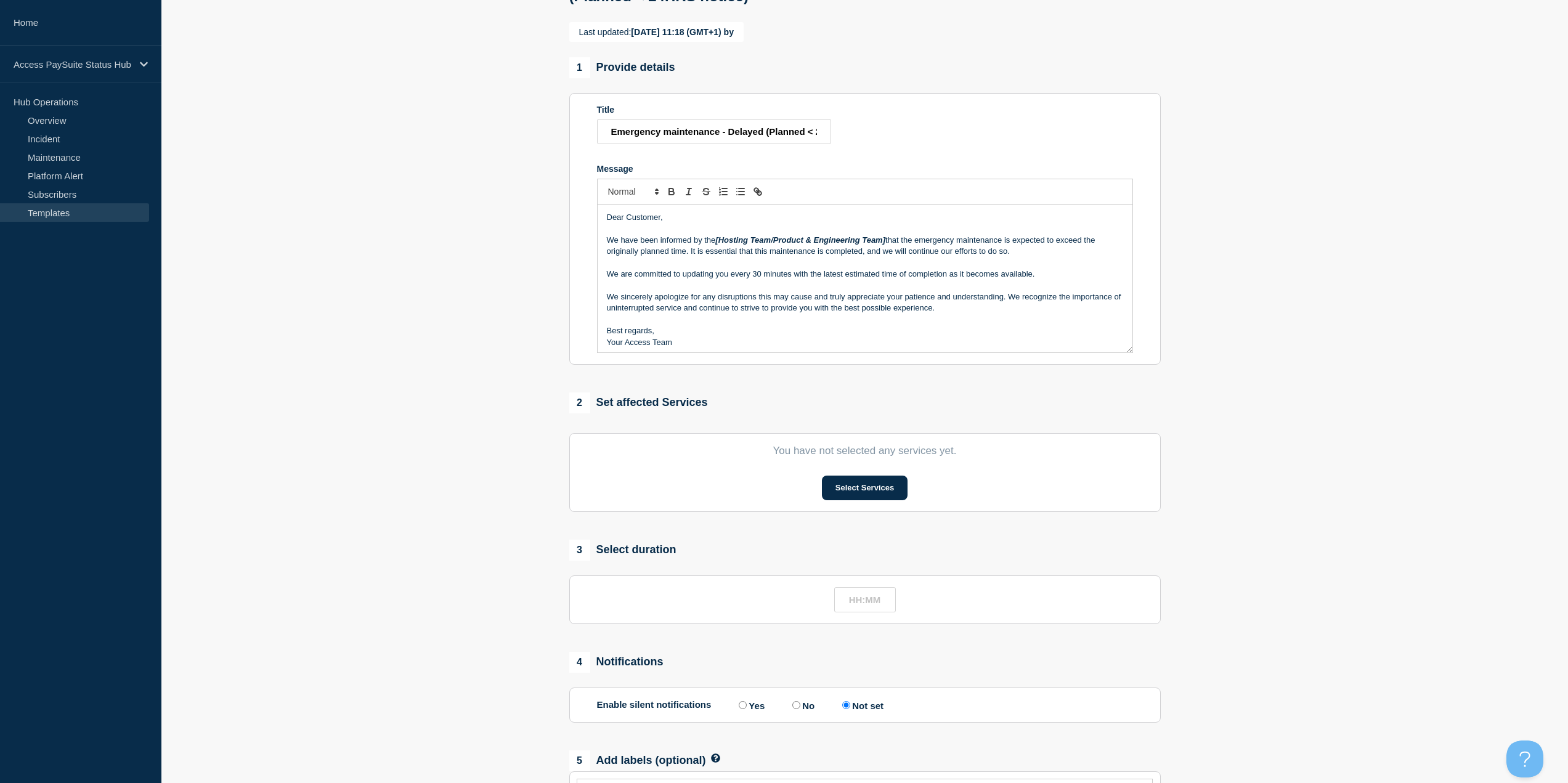
scroll to position [118, 0]
click at [811, 245] on em "[Hosting Team/Product & Engineering Team]" at bounding box center [800, 240] width 170 height 9
drag, startPoint x: 1053, startPoint y: 308, endPoint x: 1100, endPoint y: 295, distance: 48.8
click at [1053, 308] on p "We sincerely apologize for any disruptions this may cause and truly appreciate …" at bounding box center [865, 303] width 516 height 23
click at [687, 305] on p "We sincerely apologize for any disruptions this may cause and truly appreciate …" at bounding box center [865, 303] width 516 height 23
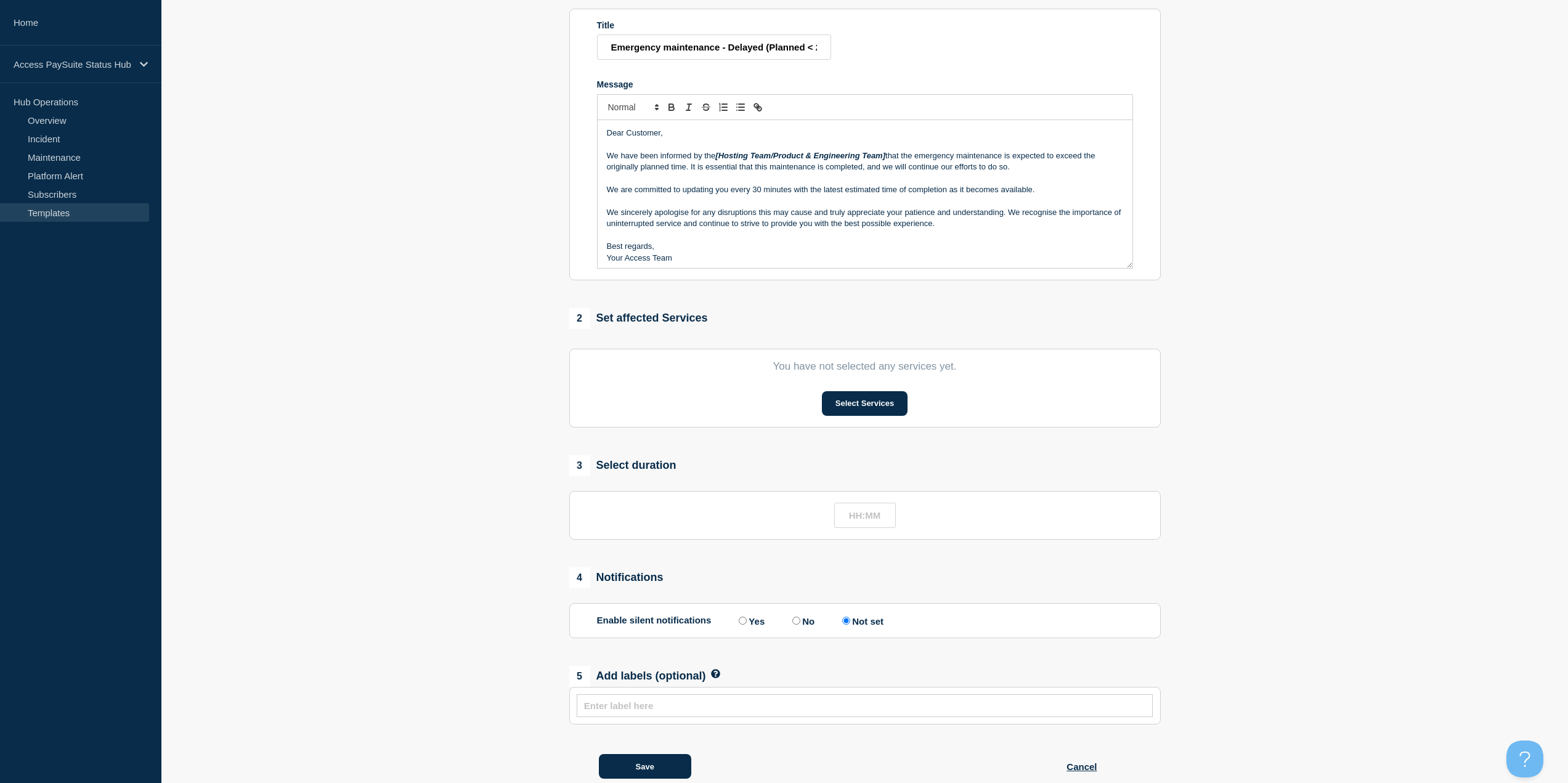
scroll to position [241, 0]
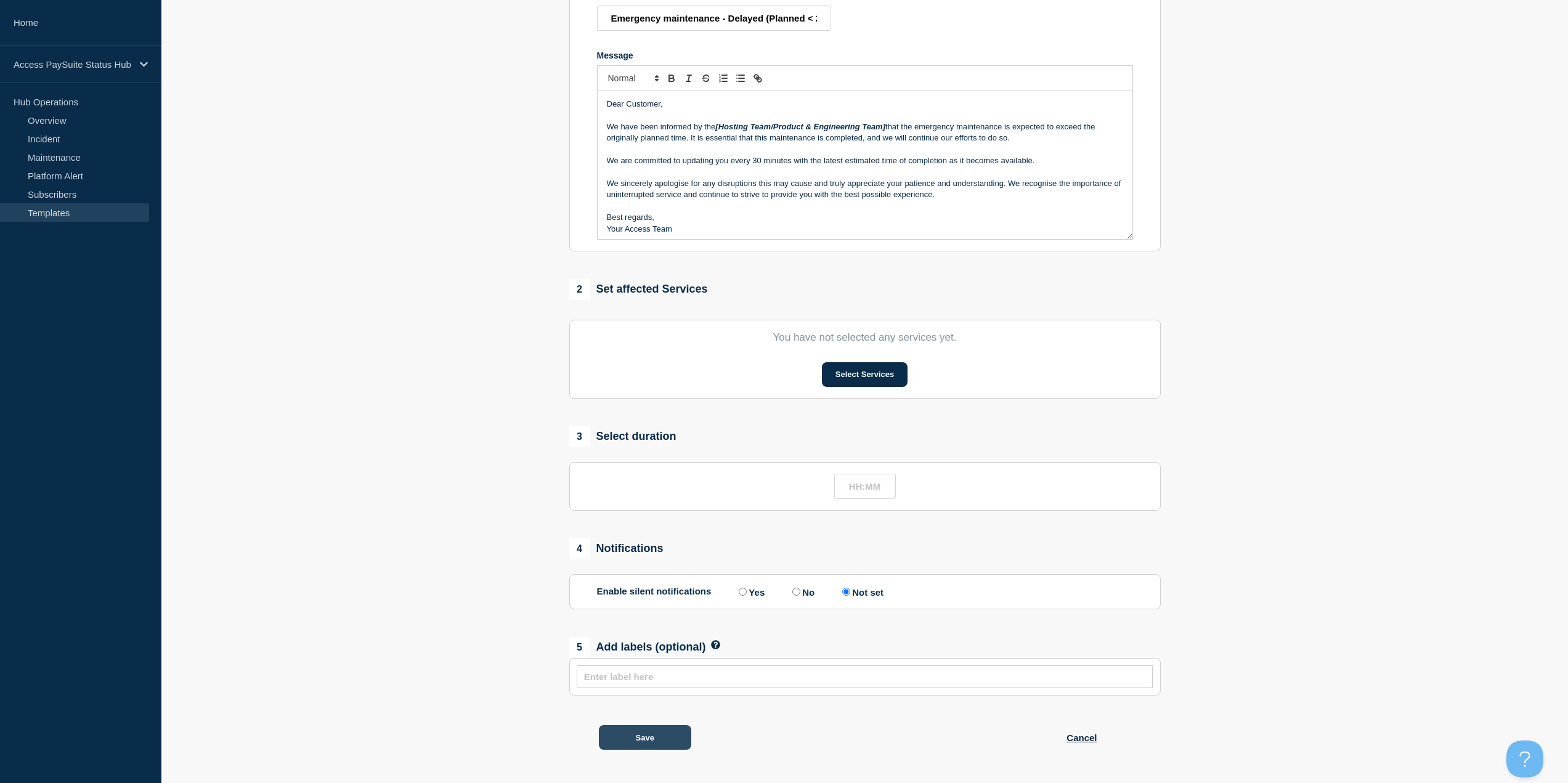
click at [670, 735] on button "Save" at bounding box center [645, 737] width 93 height 25
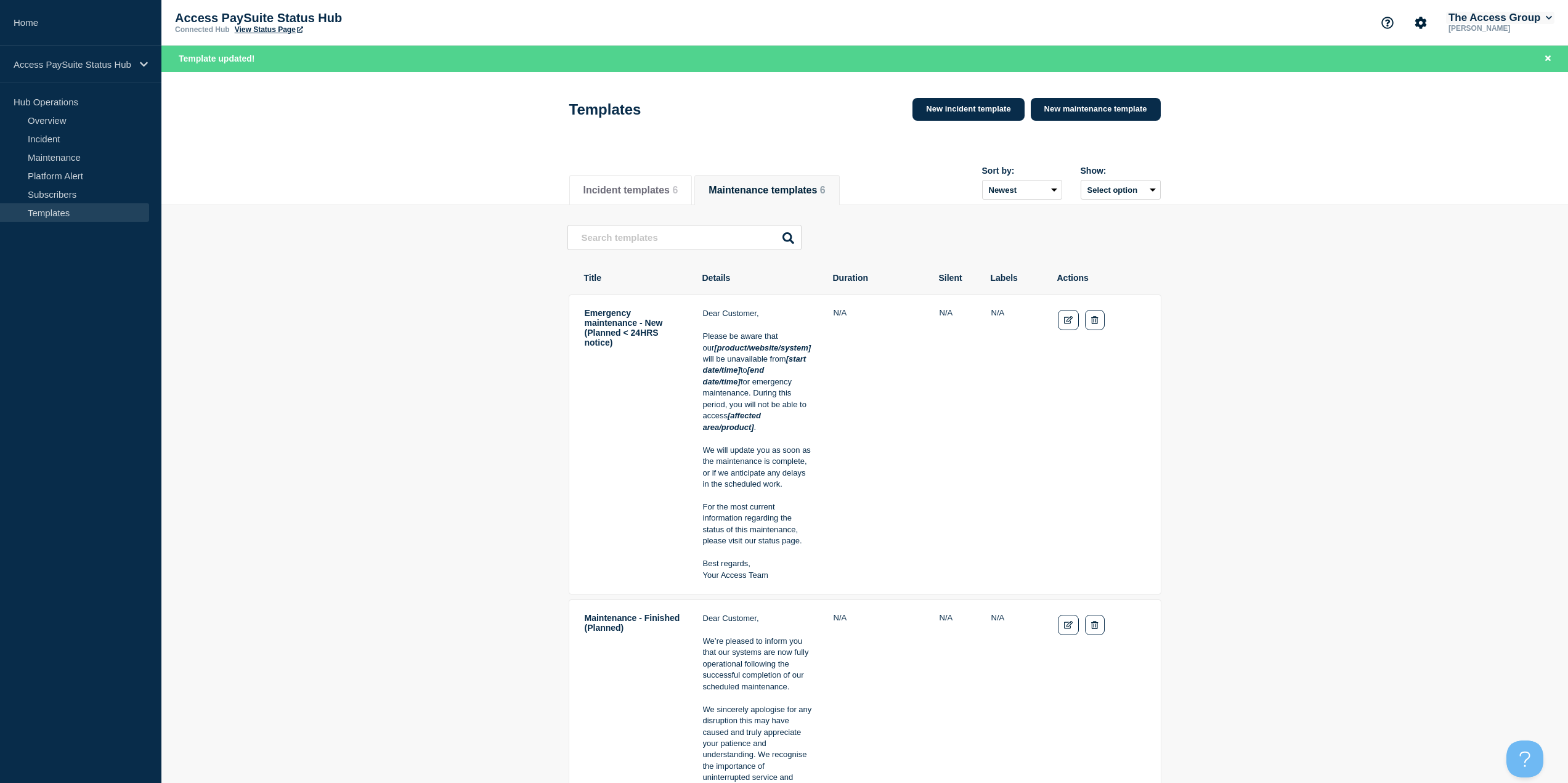
scroll to position [751, 0]
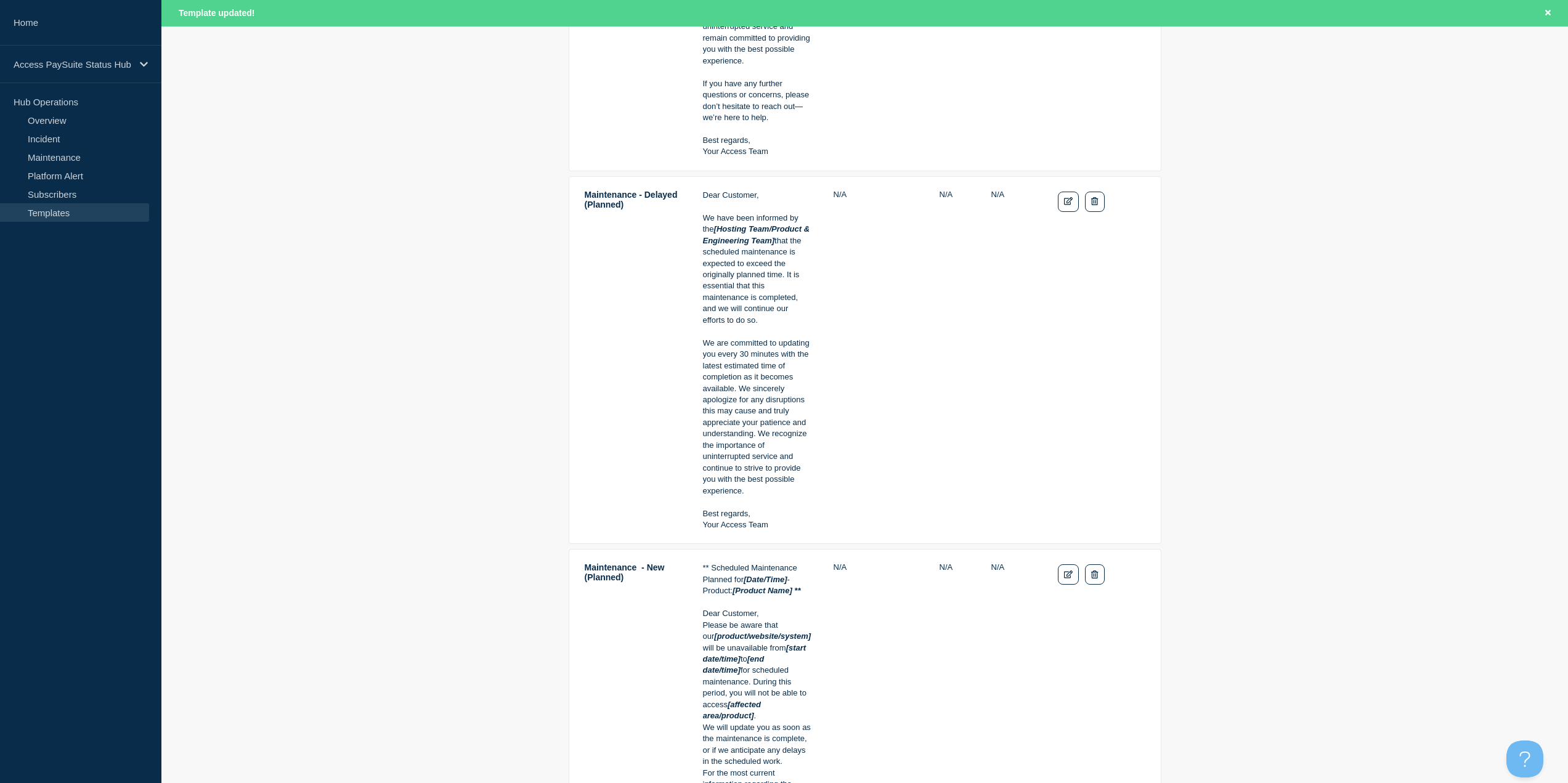
click at [1055, 193] on tr "Maintenance - Delayed (Planned) Dear Customer, We have been informed by the [Ho…" at bounding box center [865, 360] width 593 height 368
click at [1064, 197] on icon "Edit" at bounding box center [1069, 200] width 9 height 8
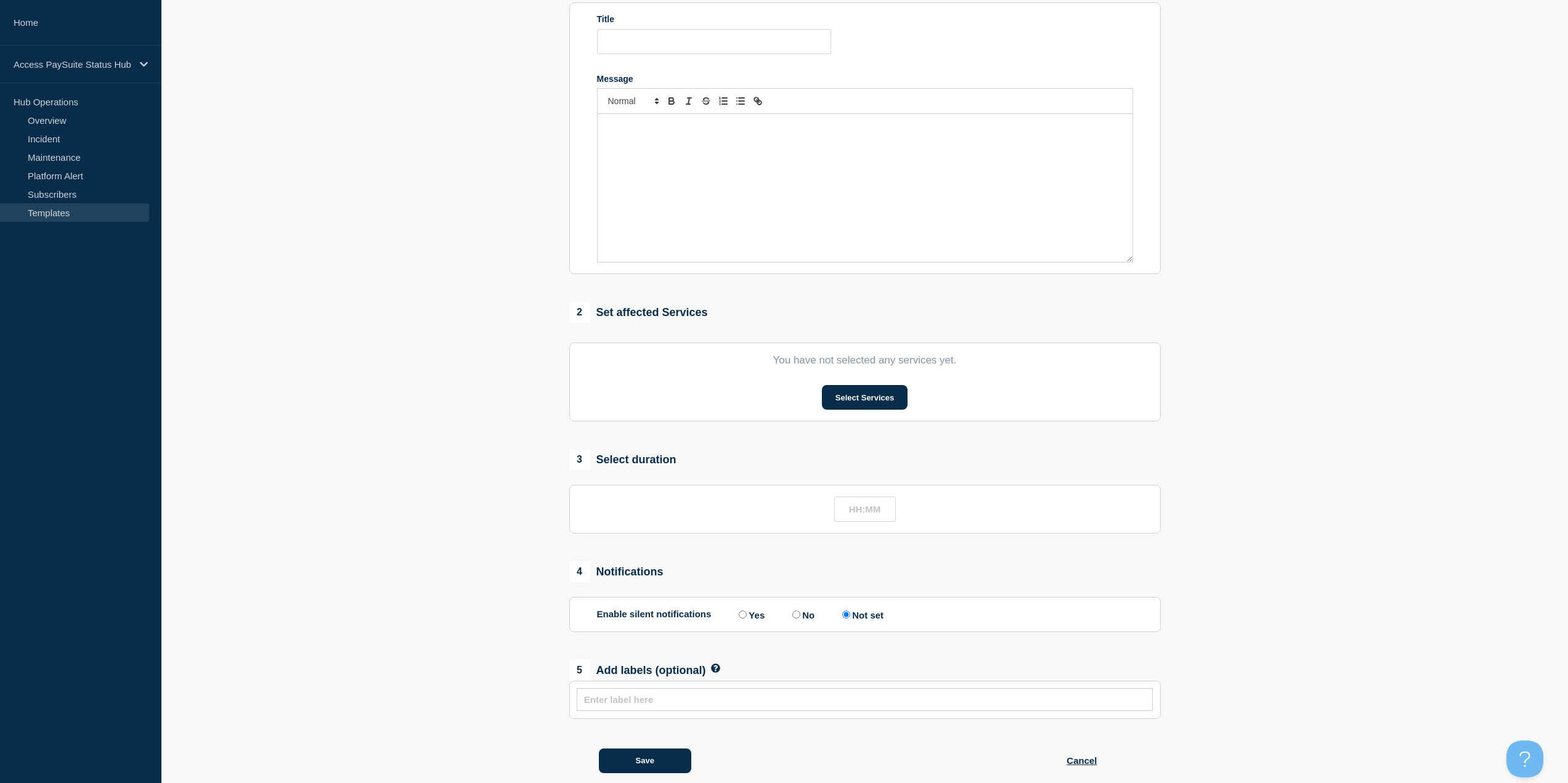
type input "Maintenance - Delayed (Planned)"
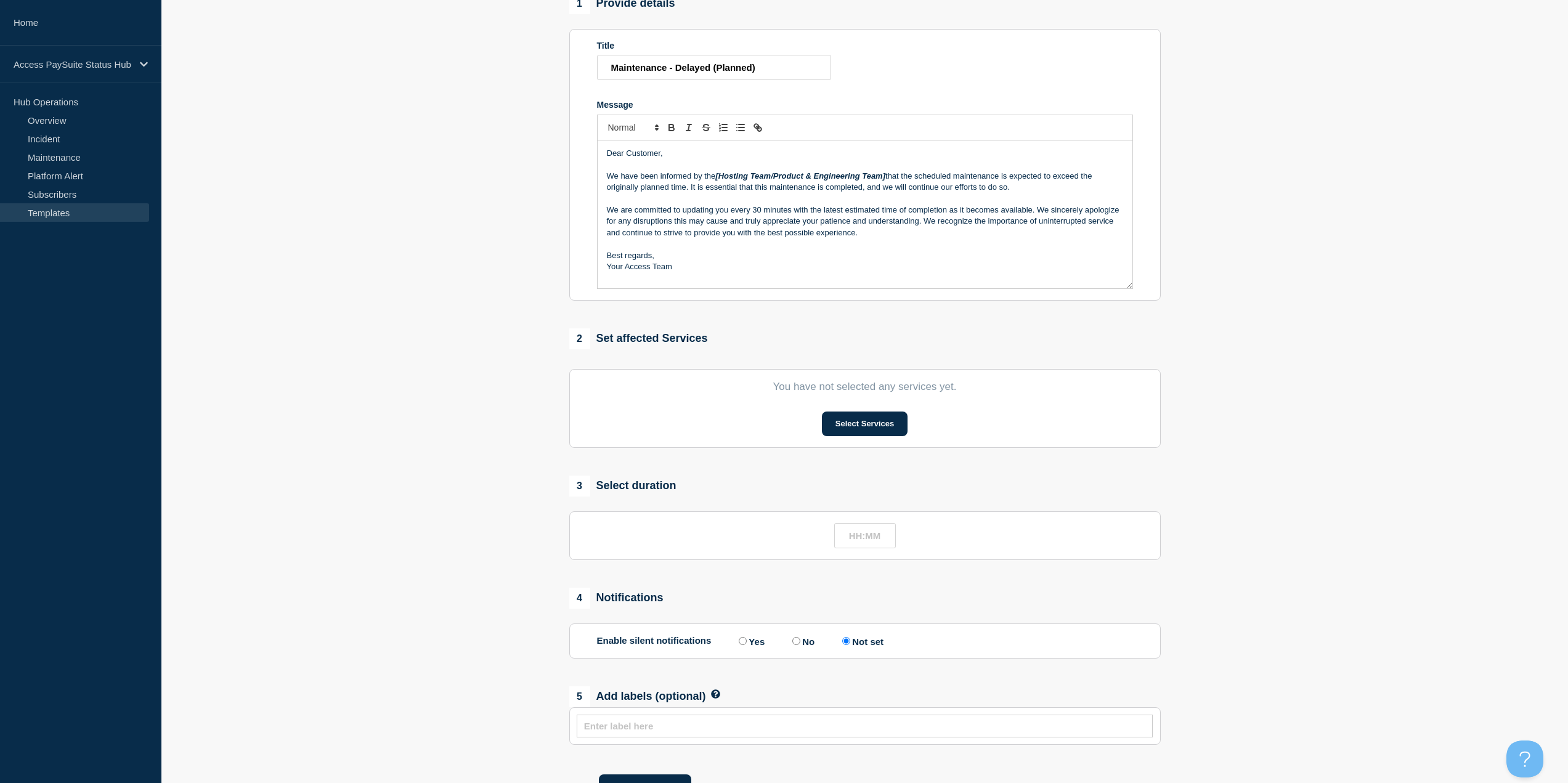
scroll to position [220, 0]
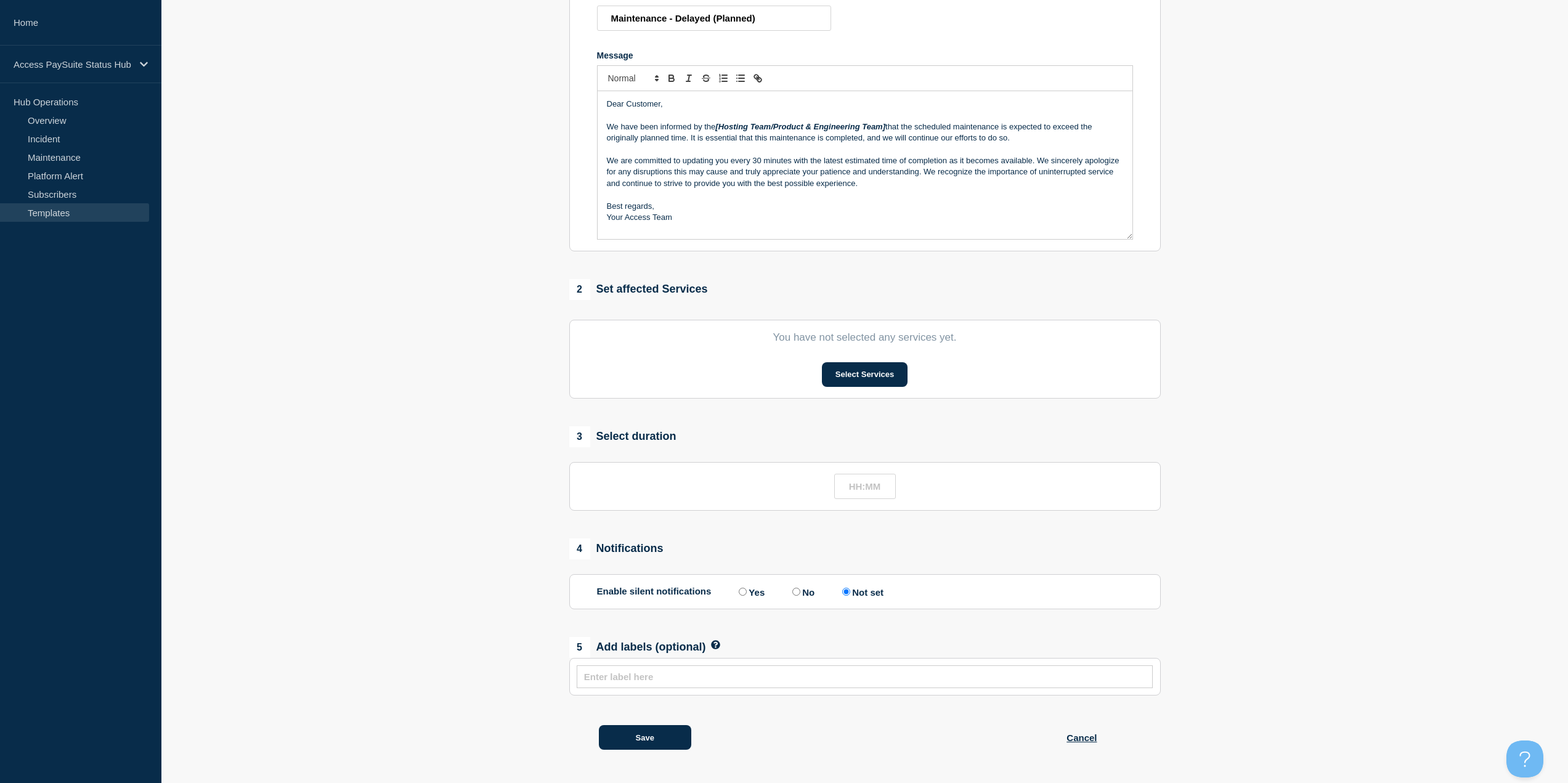
click at [946, 150] on p "Message" at bounding box center [865, 149] width 516 height 11
click at [1114, 163] on p "We are committed to updating you every 30 minutes with the latest estimated tim…" at bounding box center [865, 173] width 516 height 34
click at [964, 172] on p "We are committed to updating you every 30 minutes with the latest estimated tim…" at bounding box center [865, 173] width 516 height 34
click at [665, 731] on button "Save" at bounding box center [645, 737] width 93 height 25
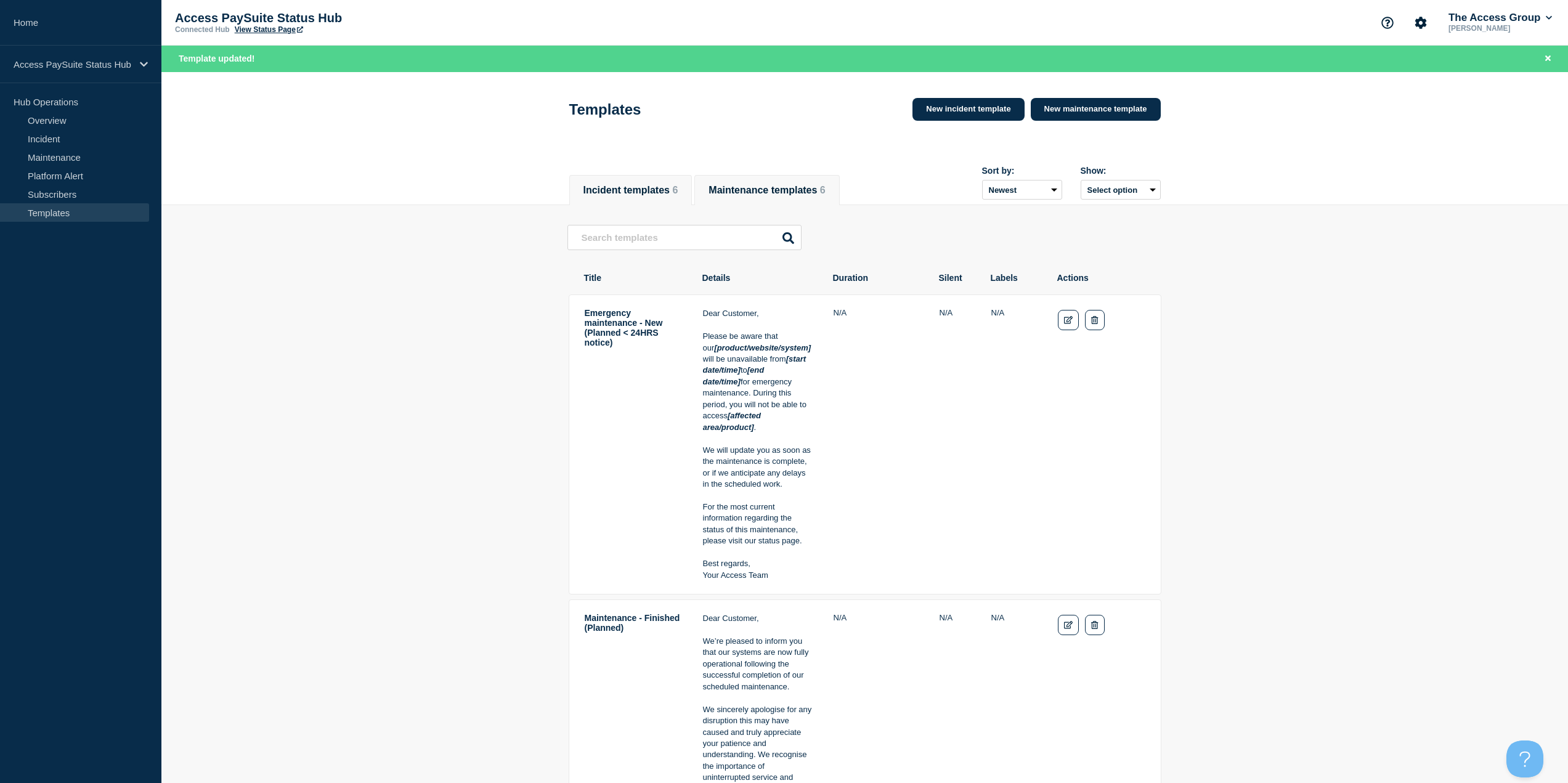
click at [648, 196] on button "Incident templates 6" at bounding box center [631, 190] width 95 height 11
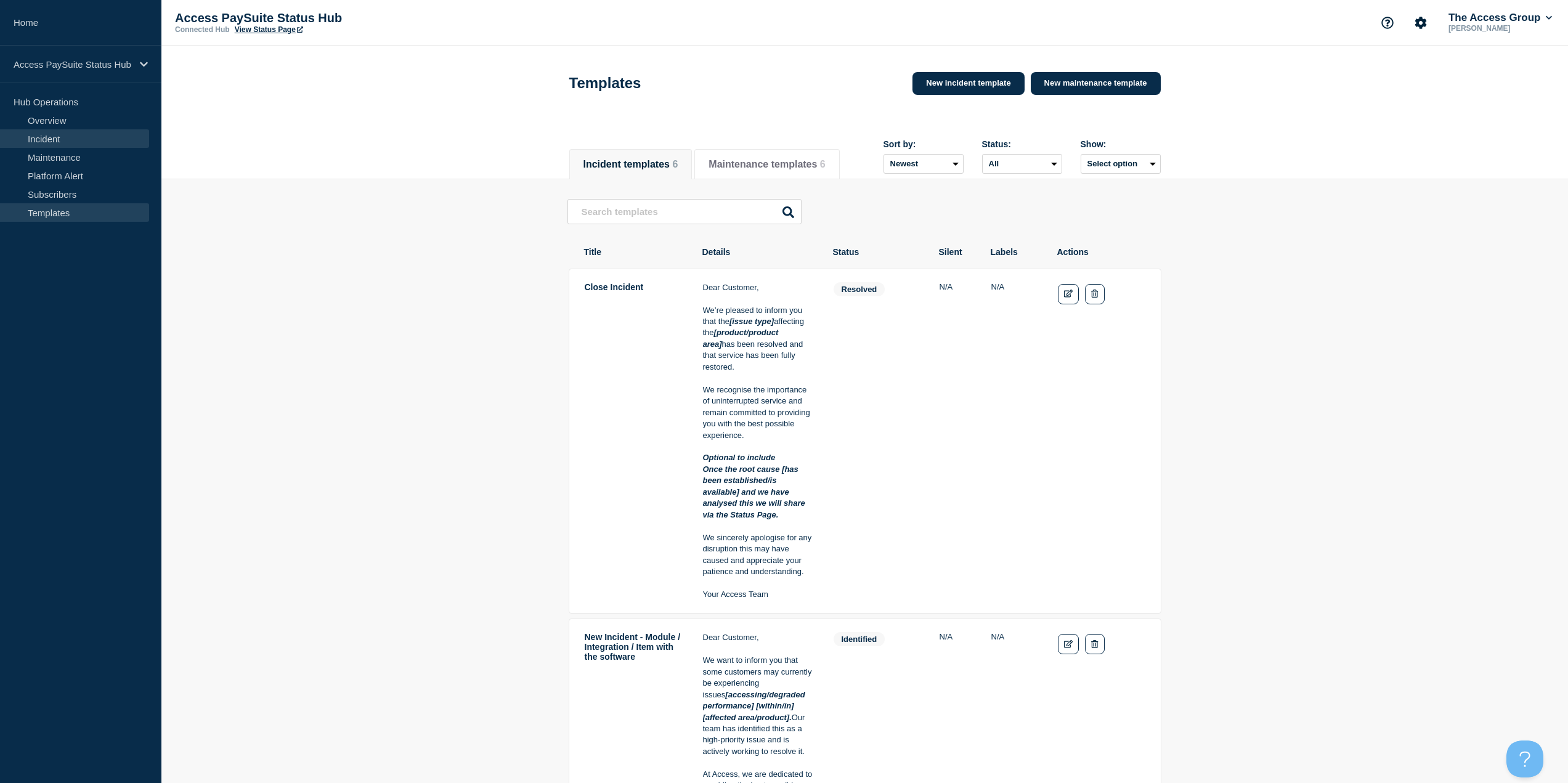
click at [71, 133] on link "Incident" at bounding box center [74, 138] width 149 height 19
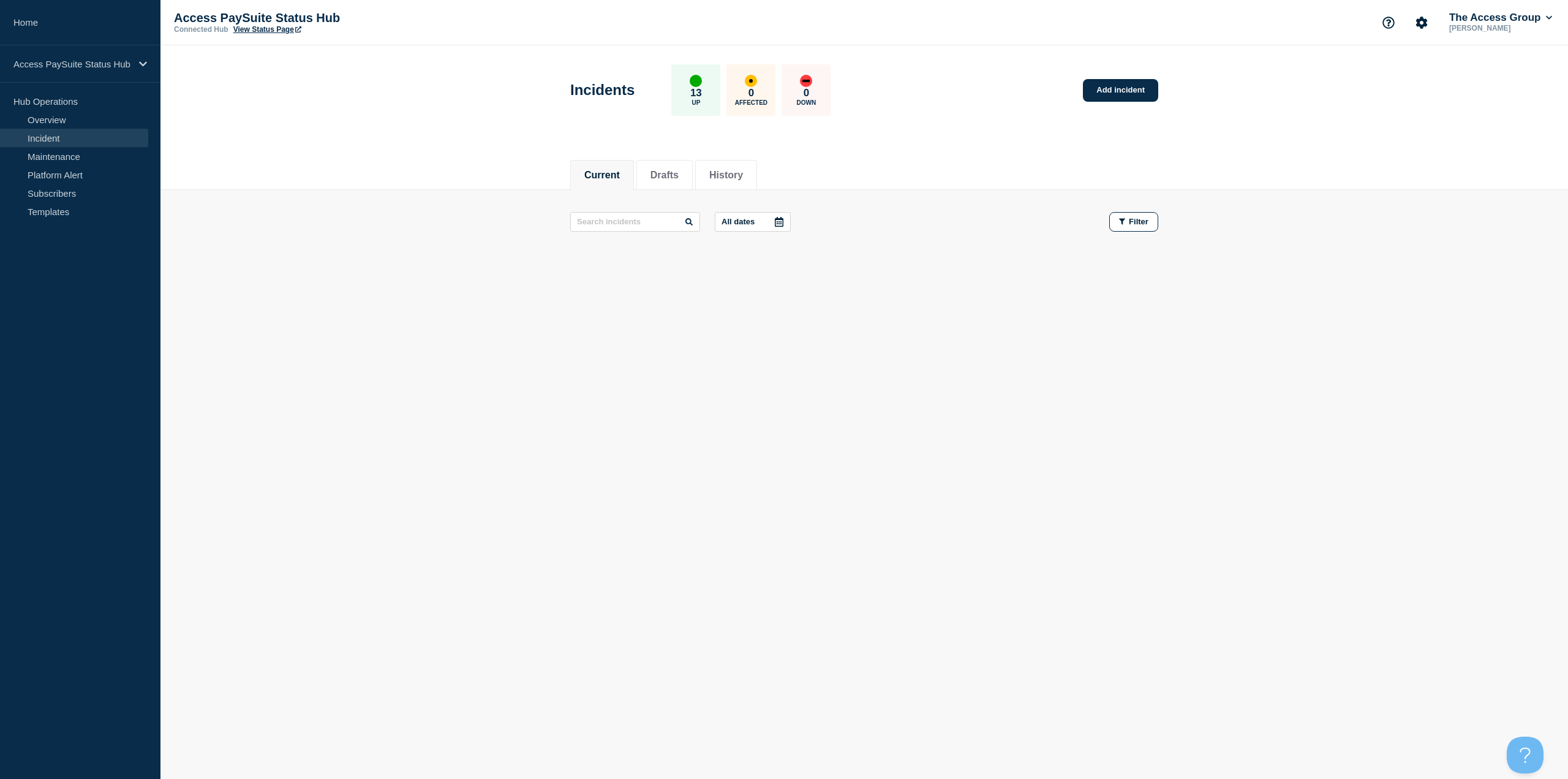
click at [602, 177] on button "Current" at bounding box center [602, 175] width 35 height 11
click at [734, 173] on button "History" at bounding box center [726, 175] width 34 height 11
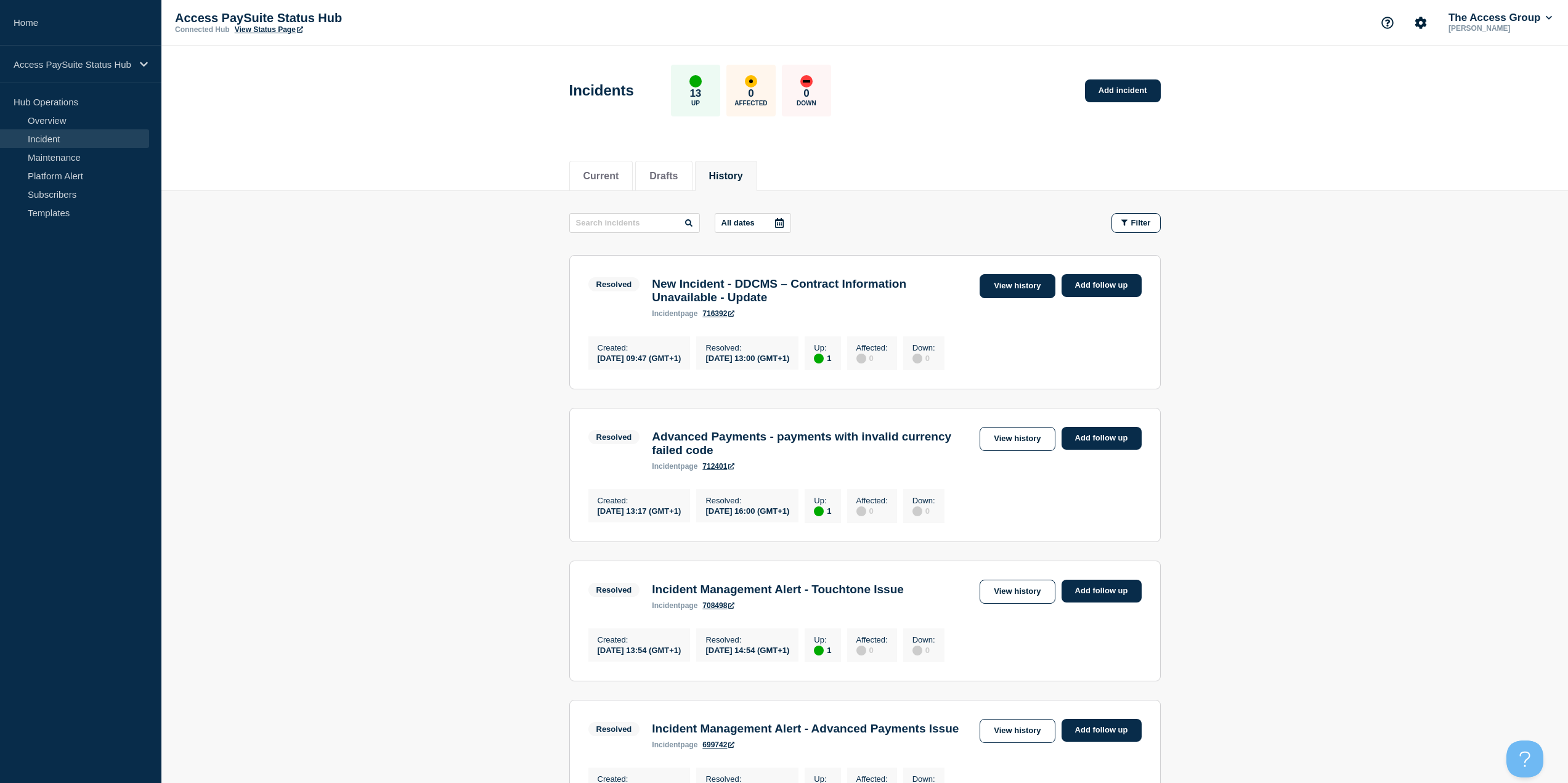
click at [1024, 285] on link "View history" at bounding box center [1017, 286] width 75 height 24
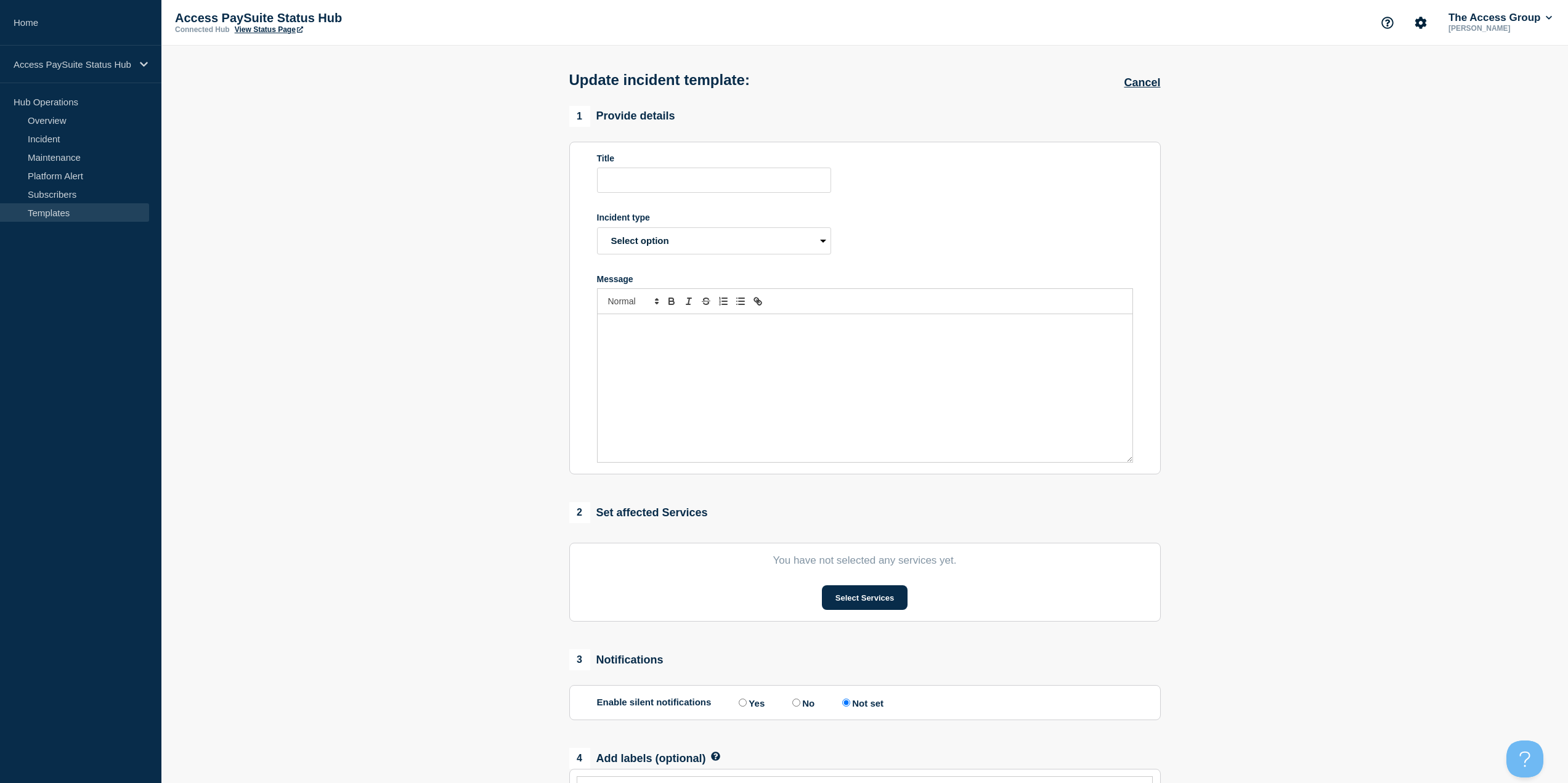
type input "Update incident – Generic – next update to be confirmed"
select select "investigating"
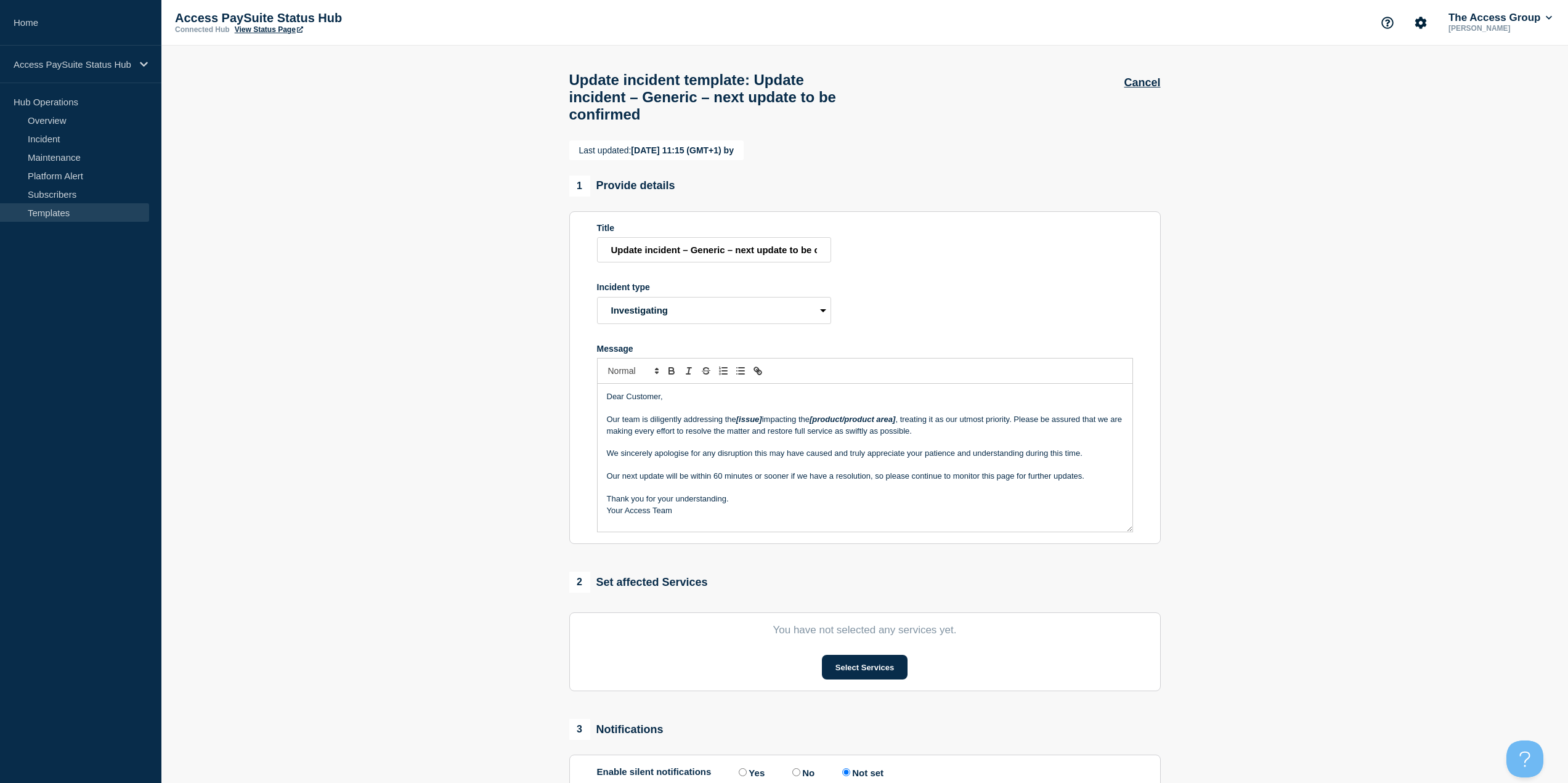
click at [1278, 362] on section "Last updated: [DATE] 11:15 (GMT+1) by 1 Provide details Title Update incident –…" at bounding box center [865, 543] width 1407 height 805
